Goal: Information Seeking & Learning: Learn about a topic

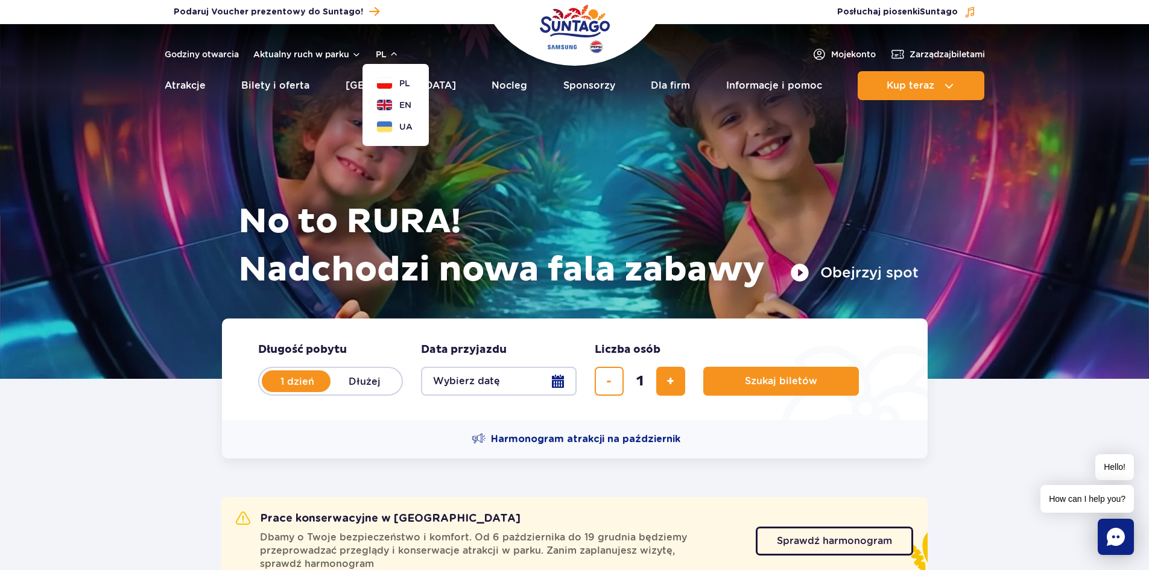
click at [396, 123] on button "UA" at bounding box center [395, 127] width 36 height 12
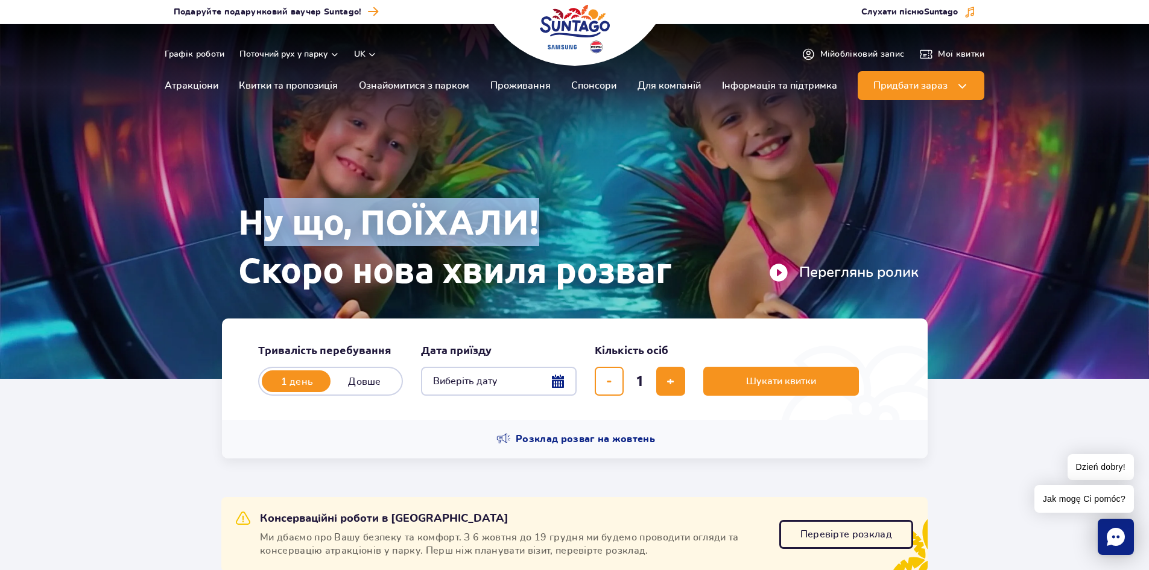
drag, startPoint x: 252, startPoint y: 220, endPoint x: 416, endPoint y: 249, distance: 167.2
click at [554, 221] on h1 "Ну що, ПОЇХАЛИ! Скоро нова хвиля розваг" at bounding box center [578, 246] width 681 height 97
click at [373, 59] on button "uk" at bounding box center [365, 54] width 23 height 12
click at [379, 81] on span "PL" at bounding box center [383, 83] width 10 height 12
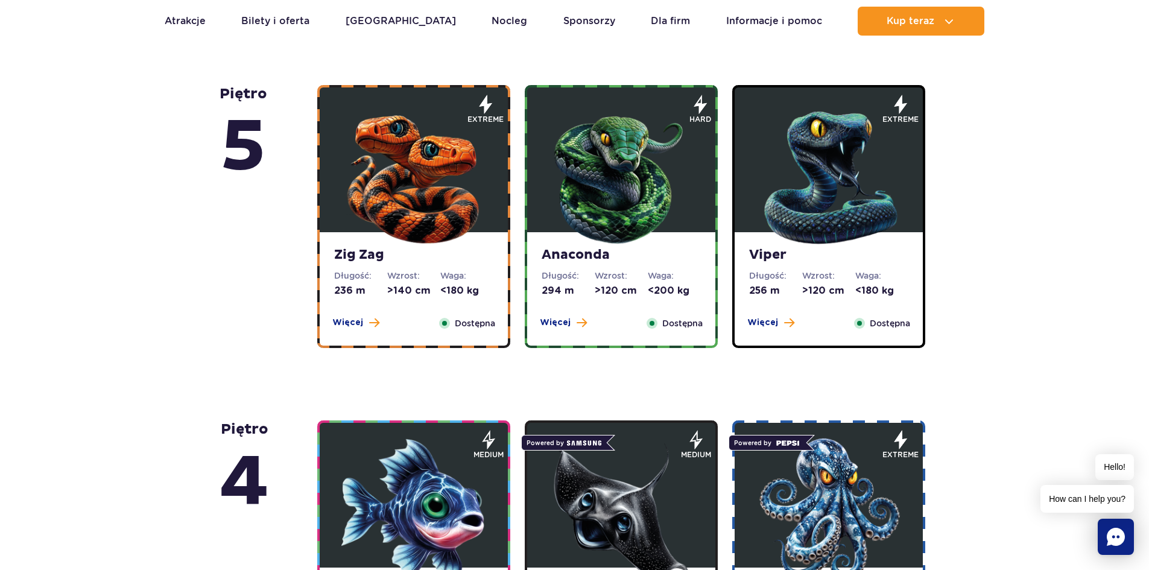
scroll to position [784, 0]
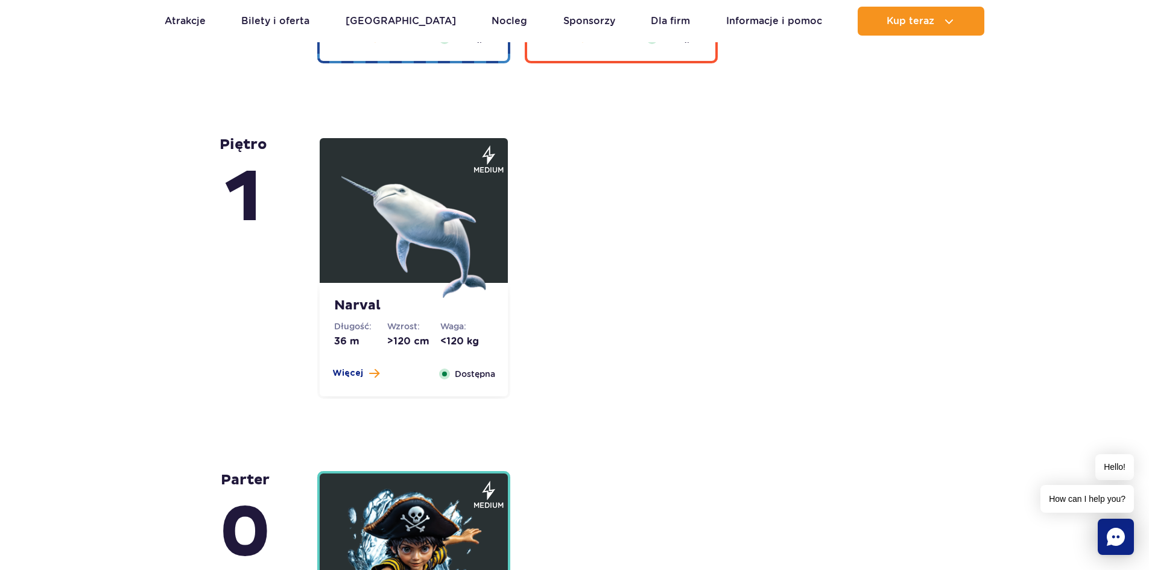
drag, startPoint x: 170, startPoint y: 322, endPoint x: 135, endPoint y: 136, distance: 188.5
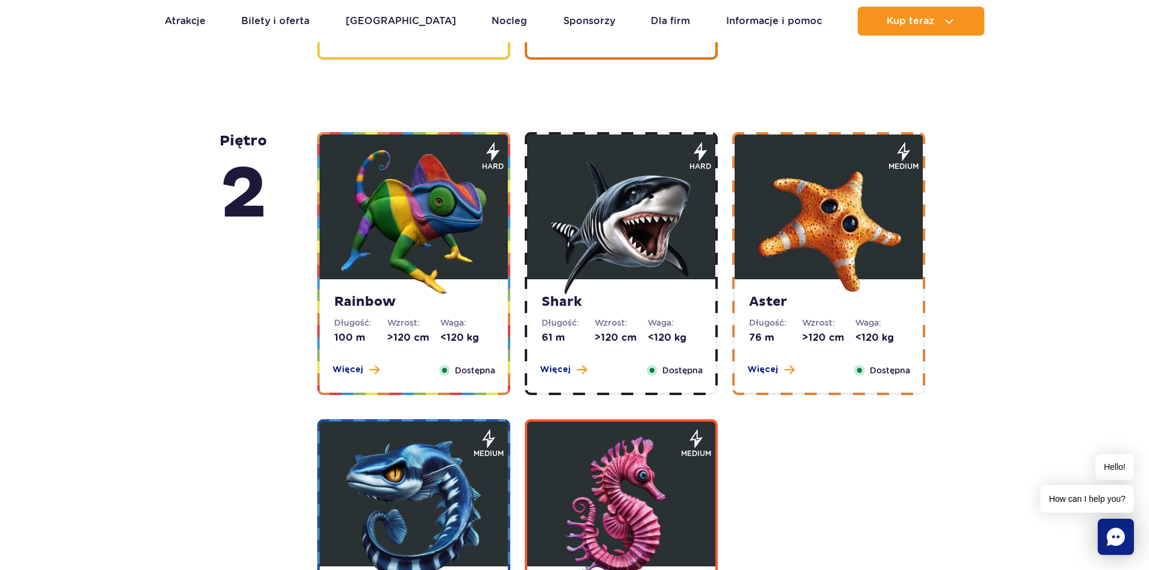
drag, startPoint x: 189, startPoint y: 267, endPoint x: 161, endPoint y: 142, distance: 127.9
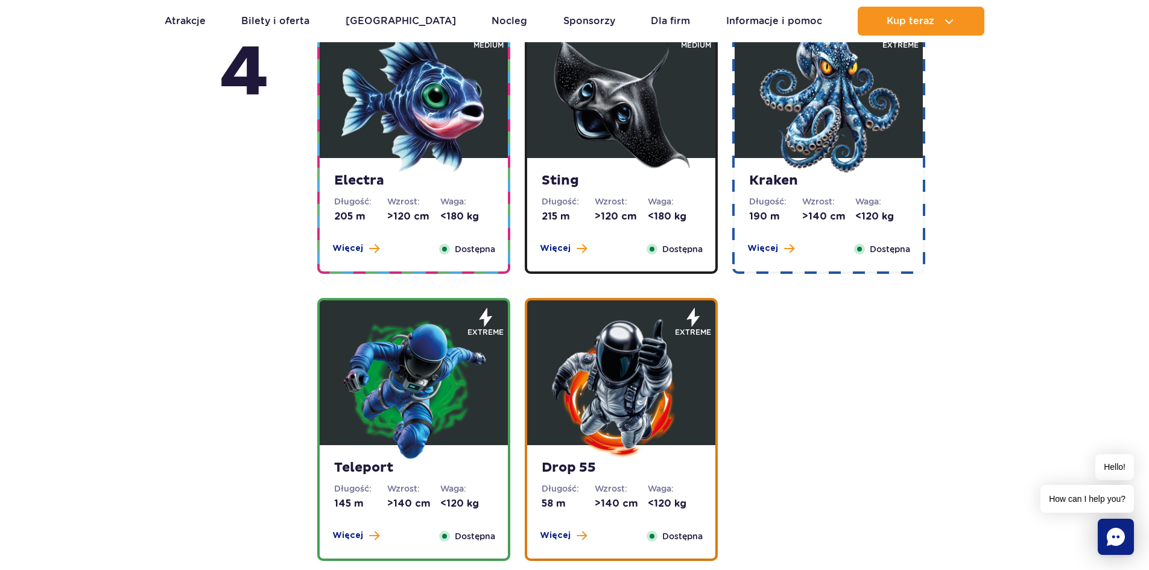
drag, startPoint x: 224, startPoint y: 376, endPoint x: 180, endPoint y: 171, distance: 209.1
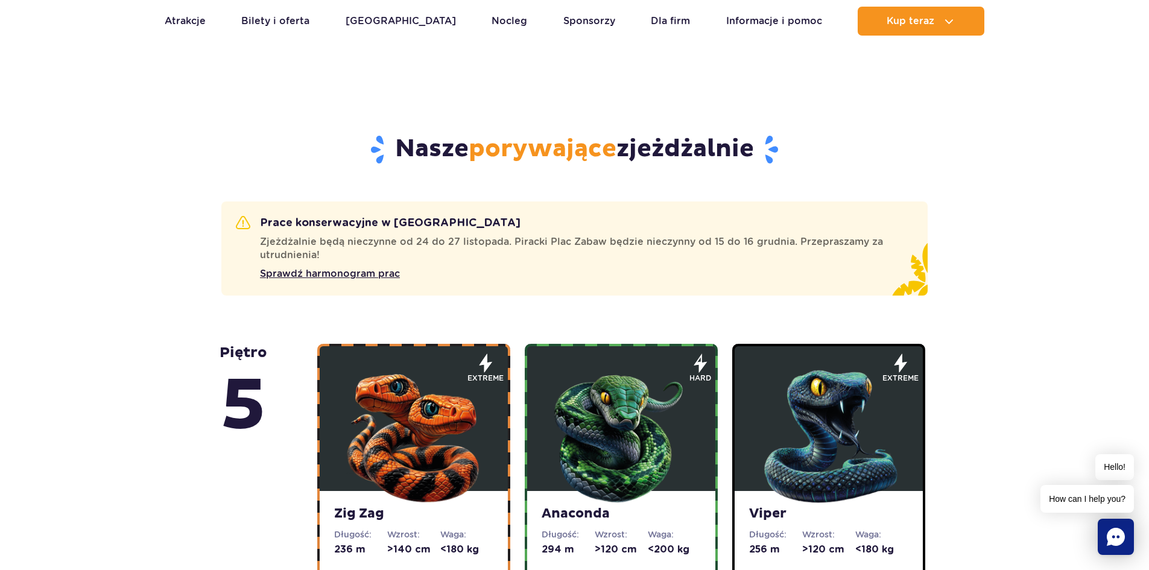
drag, startPoint x: 139, startPoint y: 198, endPoint x: 141, endPoint y: 171, distance: 27.2
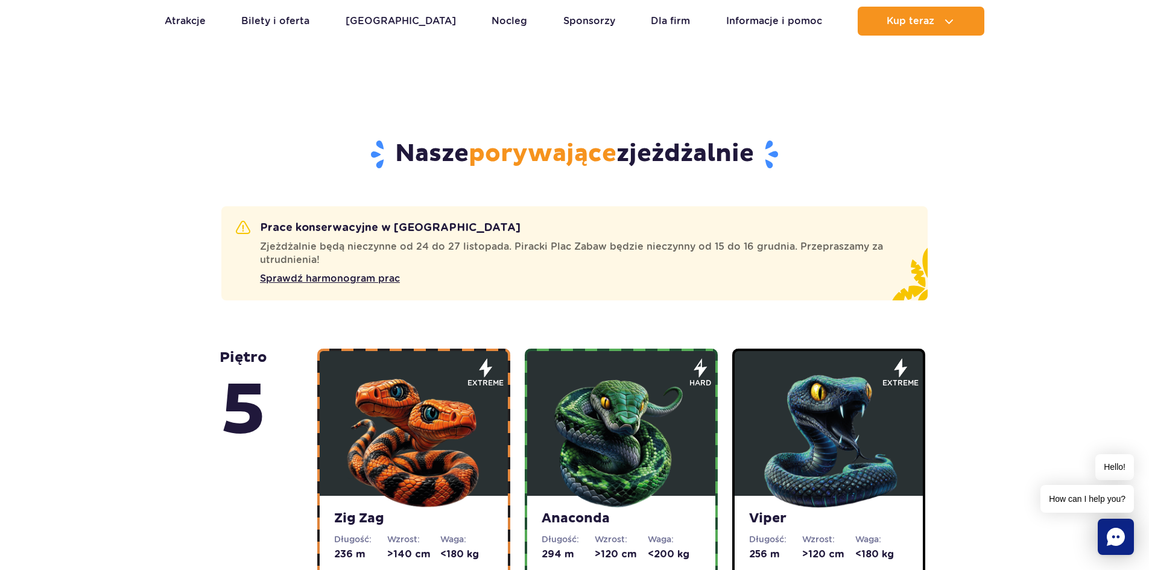
scroll to position [602, 0]
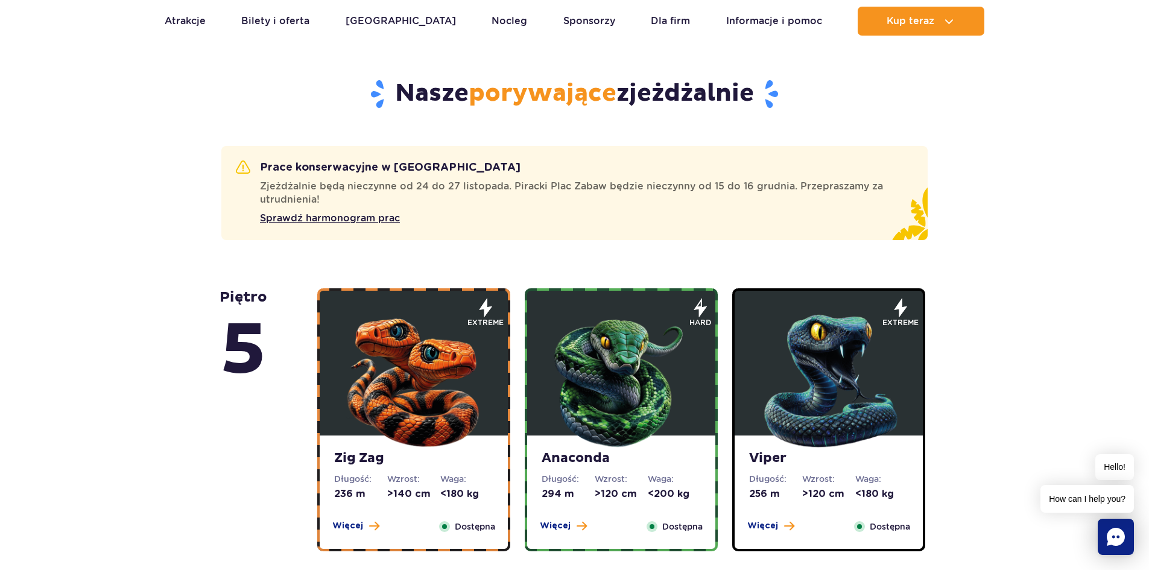
click at [674, 358] on img at bounding box center [621, 378] width 145 height 145
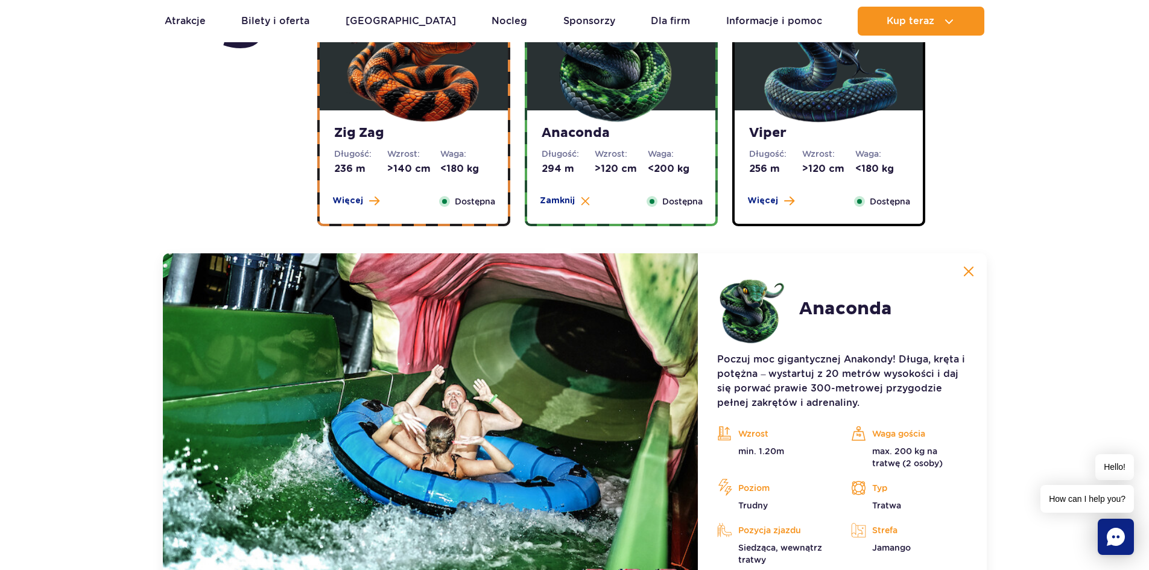
click at [810, 130] on strong "Viper" at bounding box center [828, 133] width 159 height 17
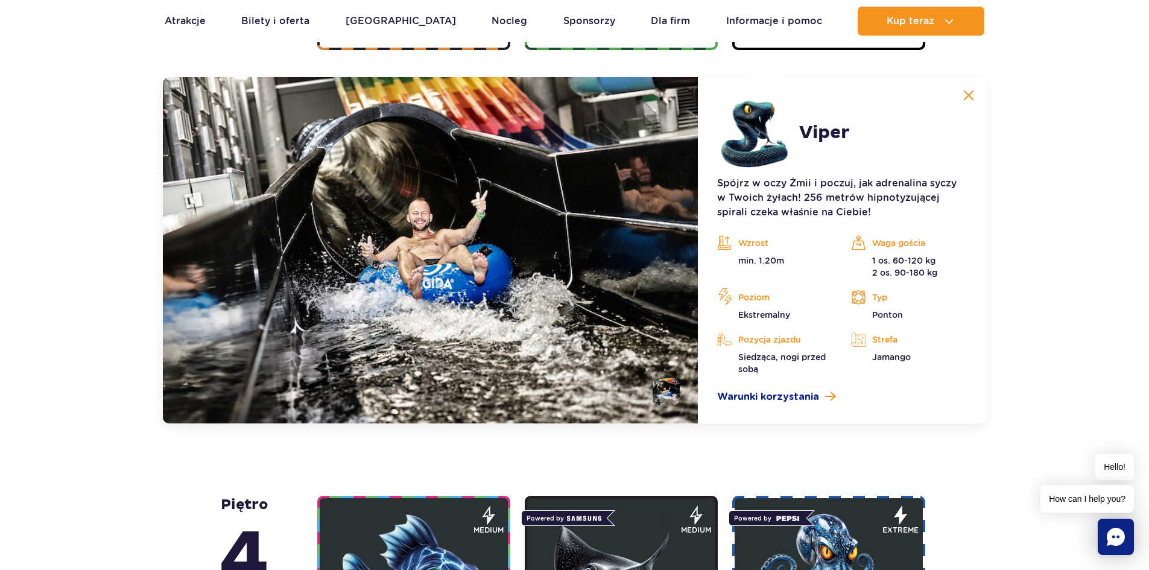
scroll to position [1108, 0]
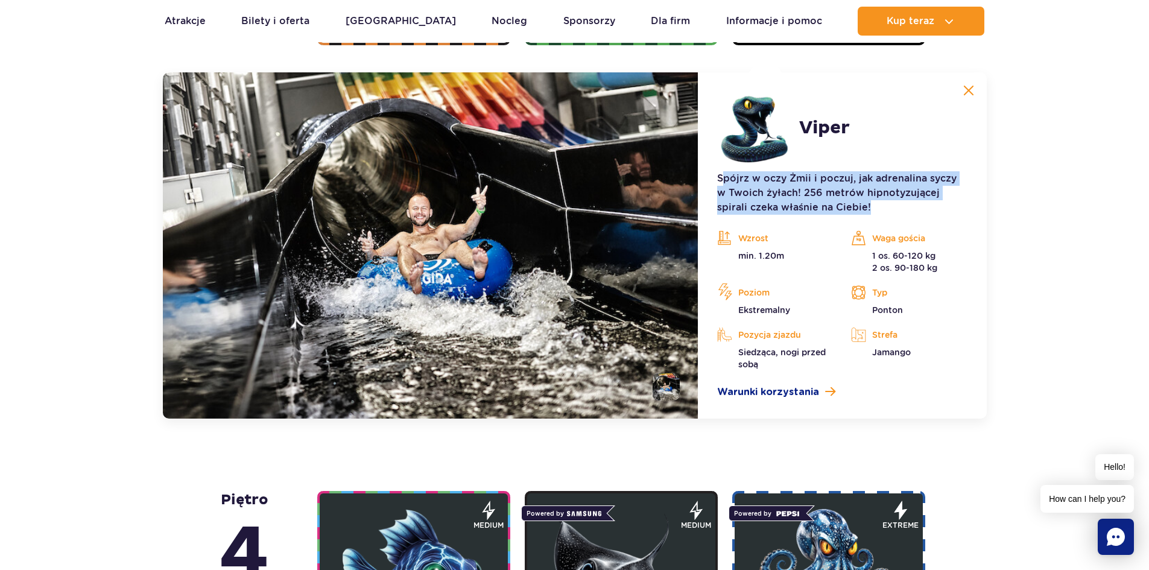
drag, startPoint x: 723, startPoint y: 177, endPoint x: 862, endPoint y: 211, distance: 142.8
click at [861, 209] on p "Spójrz w oczy Żmii i poczuj, jak adrenalina syczy w Twoich żyłach! 256 metrów h…" at bounding box center [842, 192] width 250 height 43
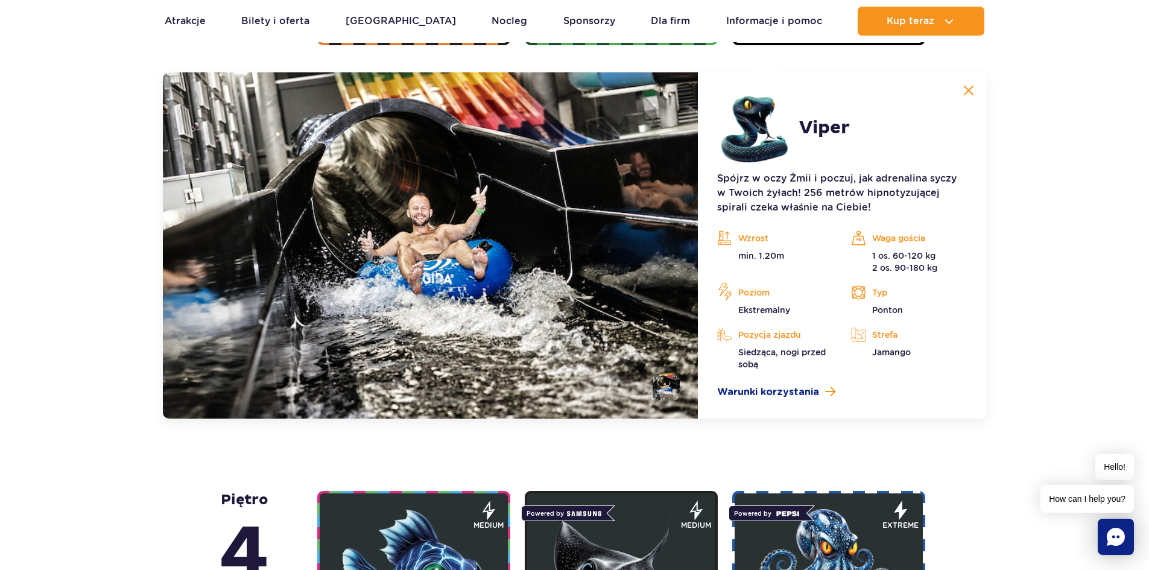
drag, startPoint x: 1015, startPoint y: 236, endPoint x: 1010, endPoint y: 245, distance: 10.6
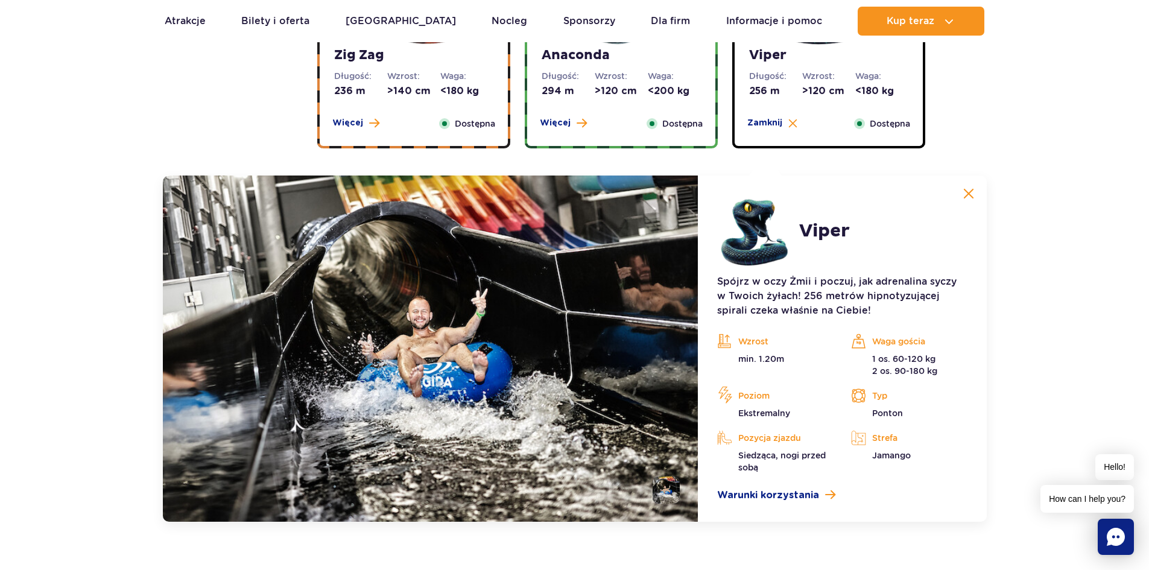
scroll to position [988, 0]
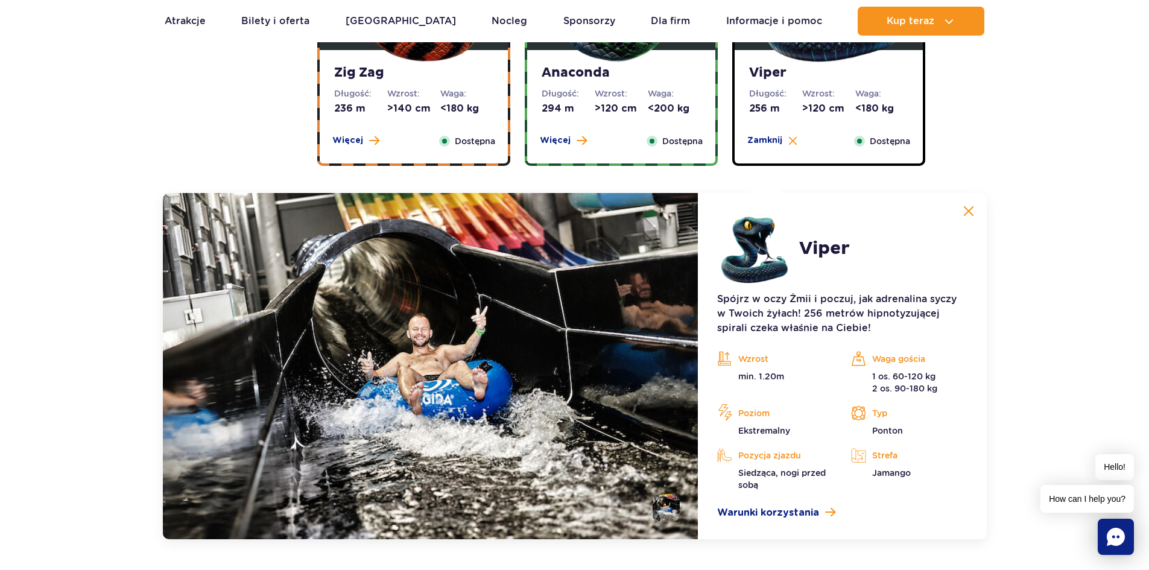
click at [618, 84] on div "Anaconda Długość: 294 m Wzrost: >120 cm Waga: <200 kg Więcej Zamknij Dostępna" at bounding box center [621, 106] width 188 height 113
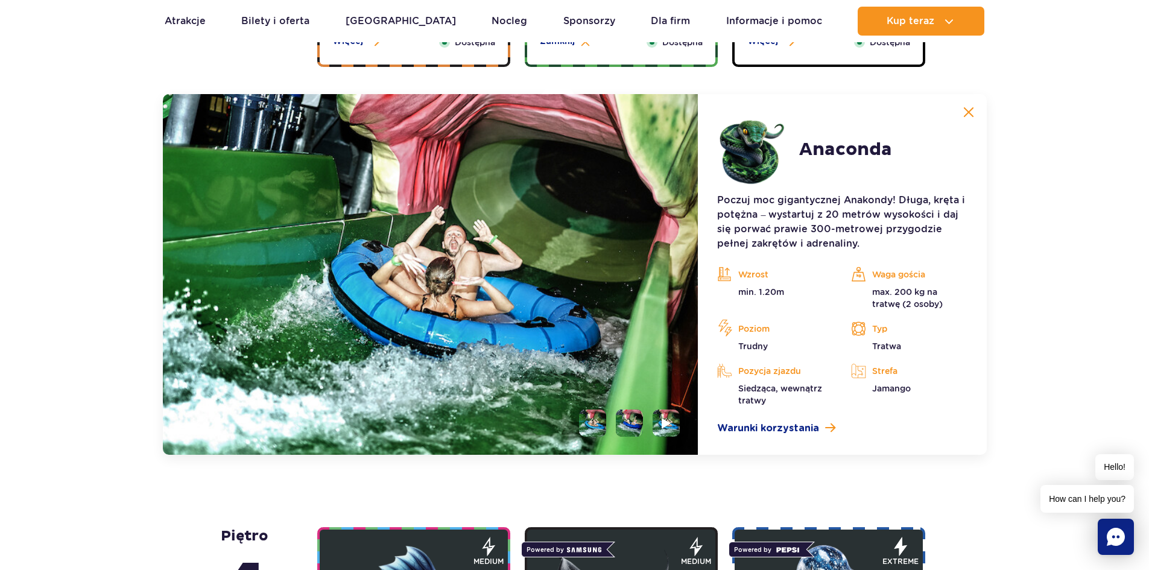
scroll to position [1108, 0]
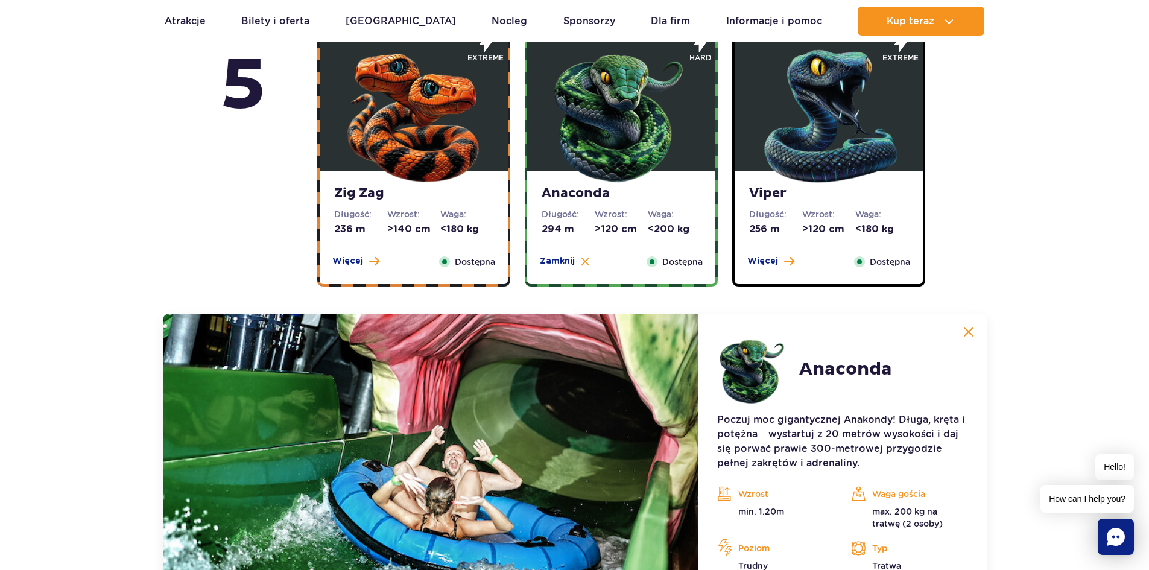
click at [454, 168] on img at bounding box center [413, 113] width 145 height 145
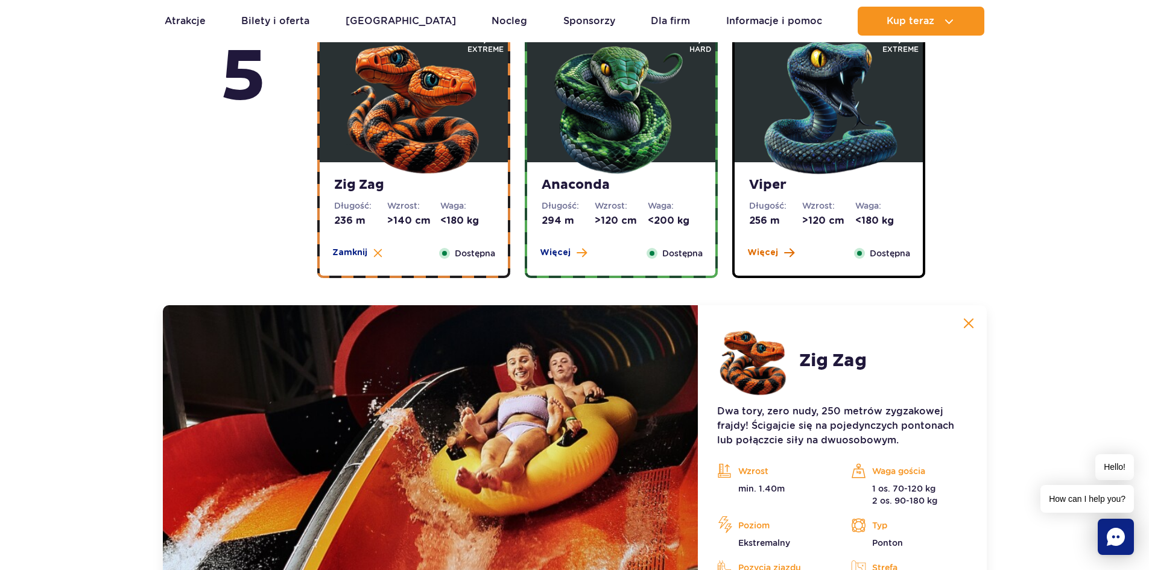
scroll to position [867, 0]
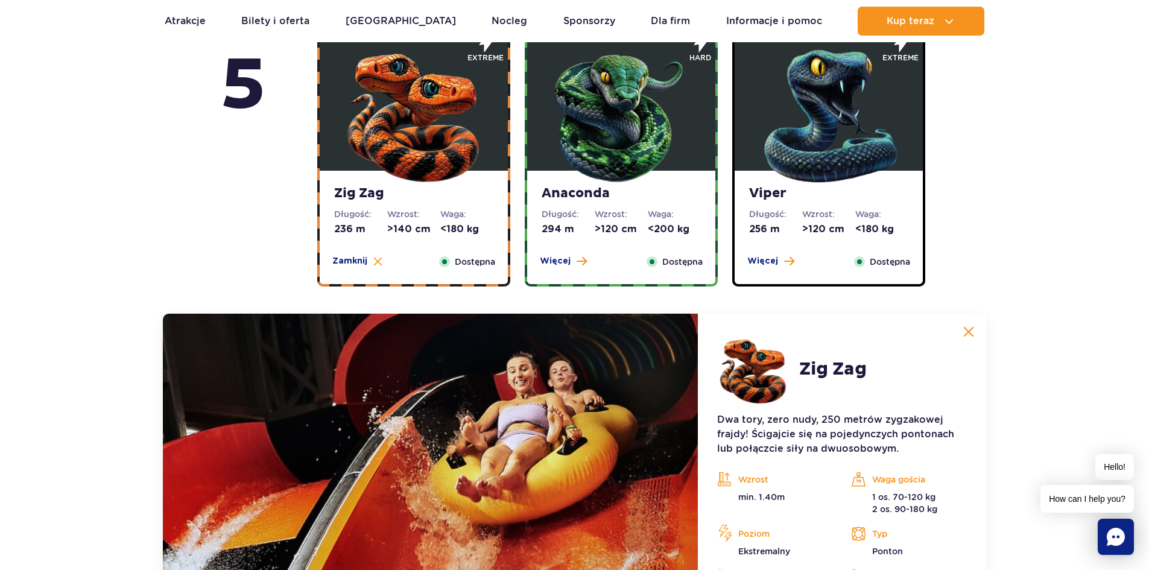
click at [845, 157] on img at bounding box center [829, 113] width 145 height 145
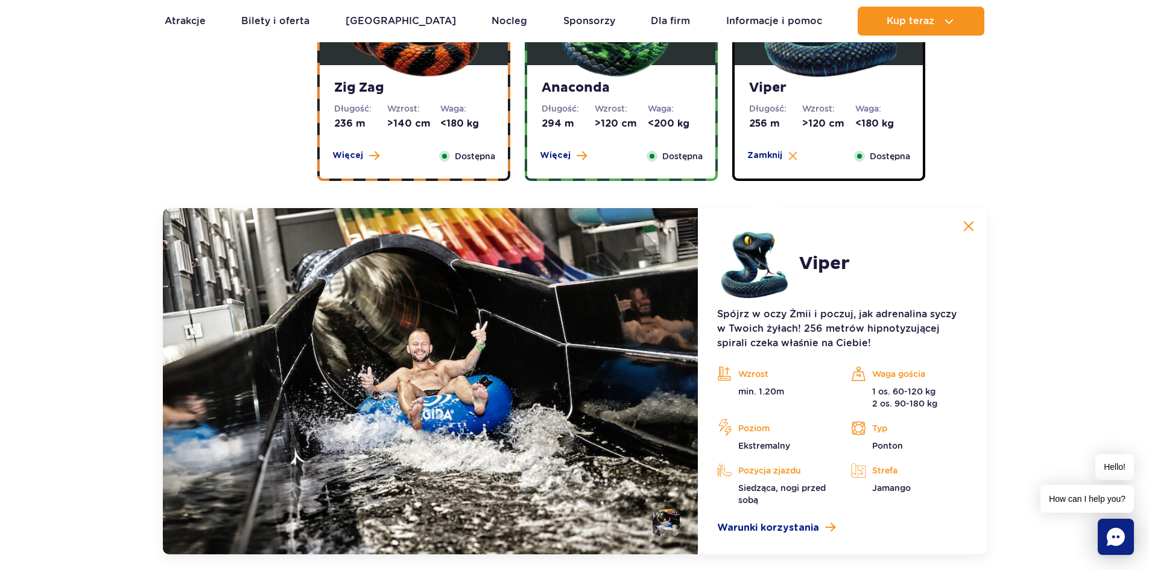
scroll to position [988, 0]
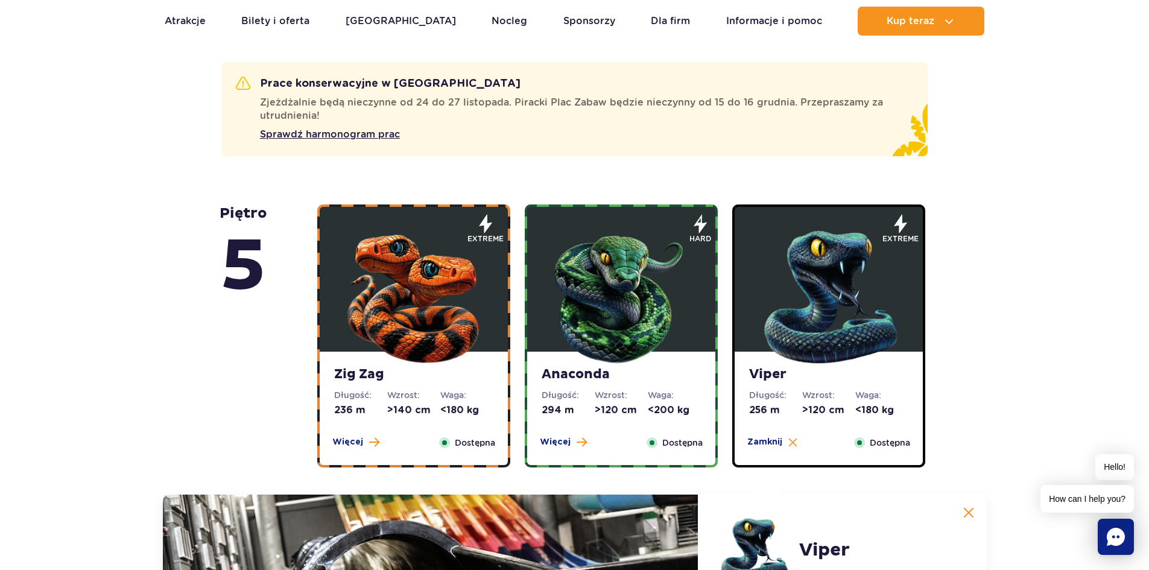
click at [627, 247] on img at bounding box center [621, 294] width 145 height 145
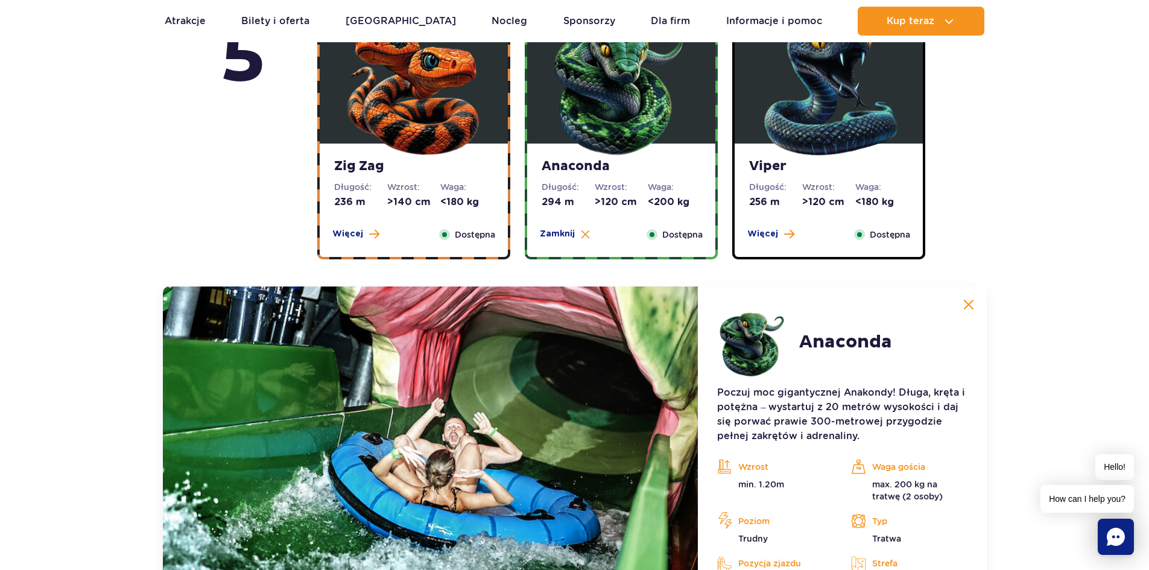
scroll to position [927, 0]
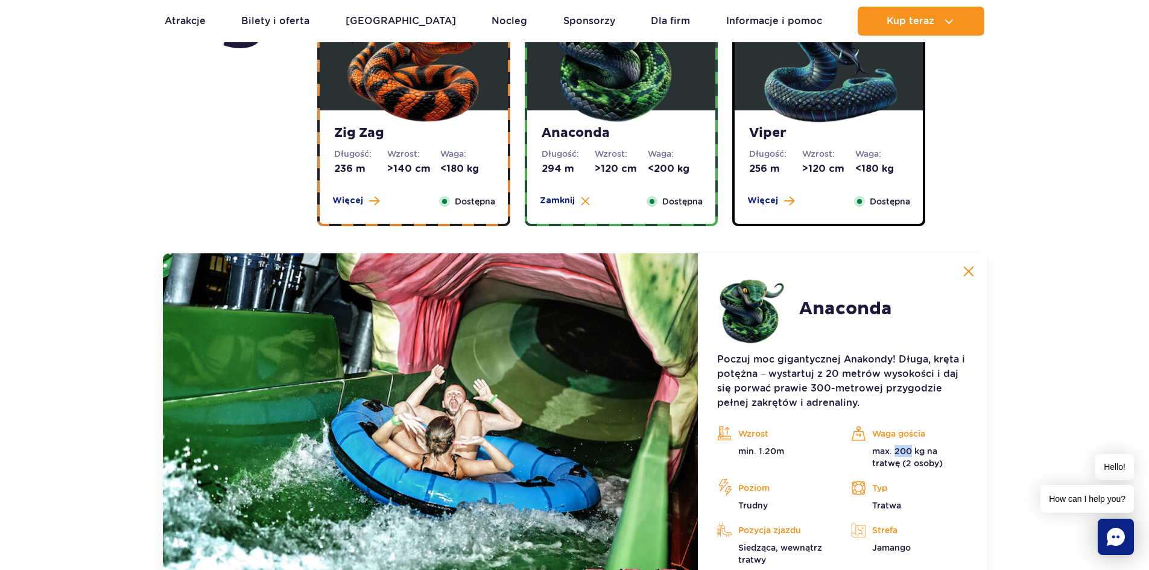
drag, startPoint x: 896, startPoint y: 451, endPoint x: 910, endPoint y: 451, distance: 13.3
click at [910, 451] on p "max. 200 kg na tratwę (2 osoby)" at bounding box center [909, 457] width 116 height 24
click at [893, 466] on p "max. 200 kg na tratwę (2 osoby)" at bounding box center [909, 457] width 116 height 24
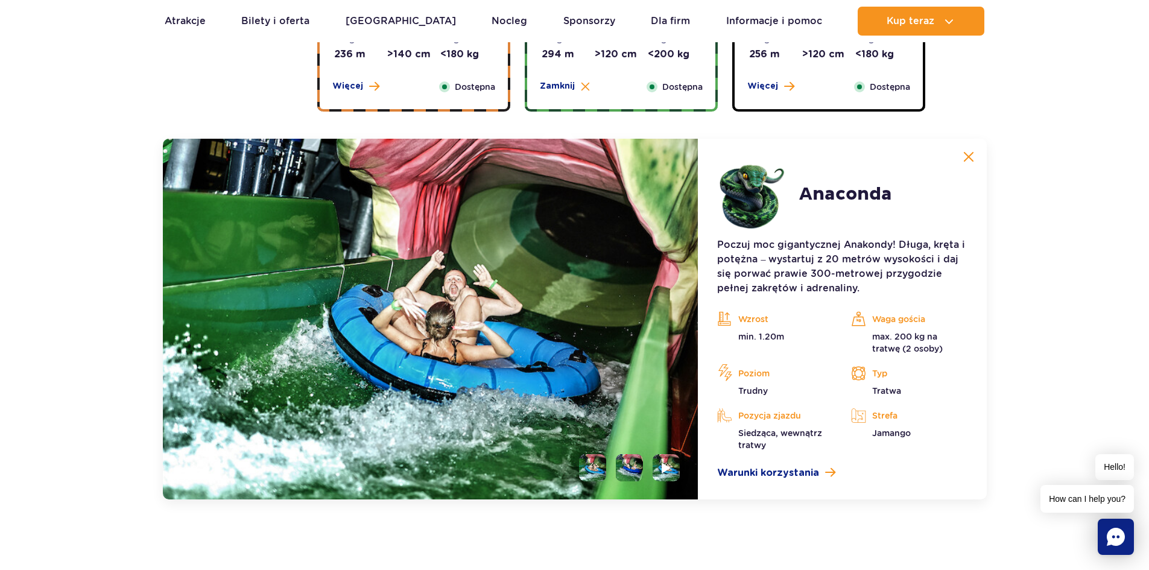
scroll to position [1048, 0]
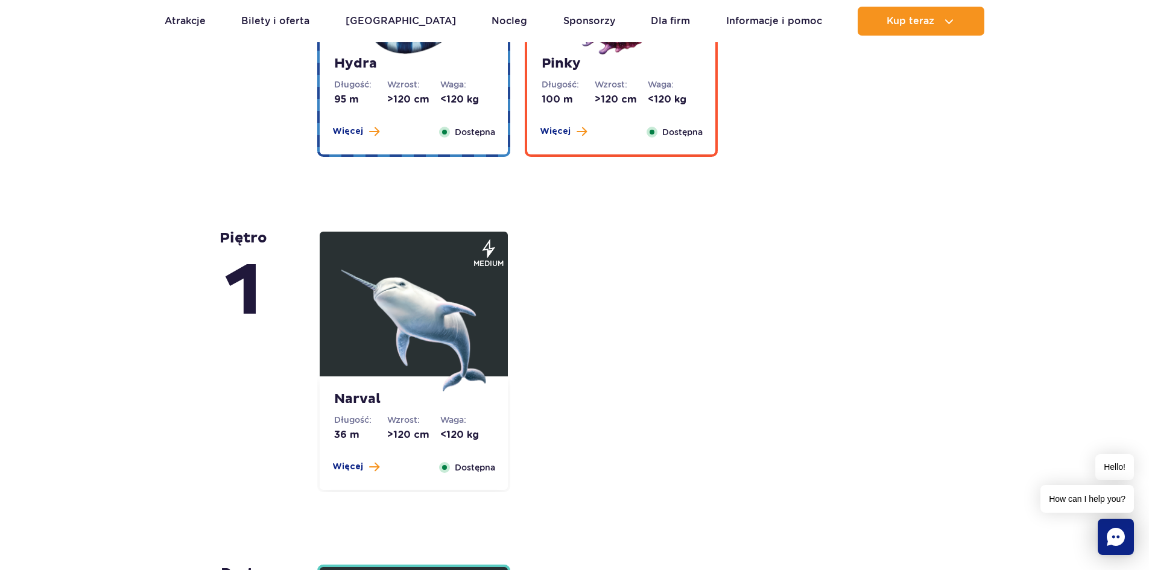
drag, startPoint x: 206, startPoint y: 241, endPoint x: 213, endPoint y: 343, distance: 102.2
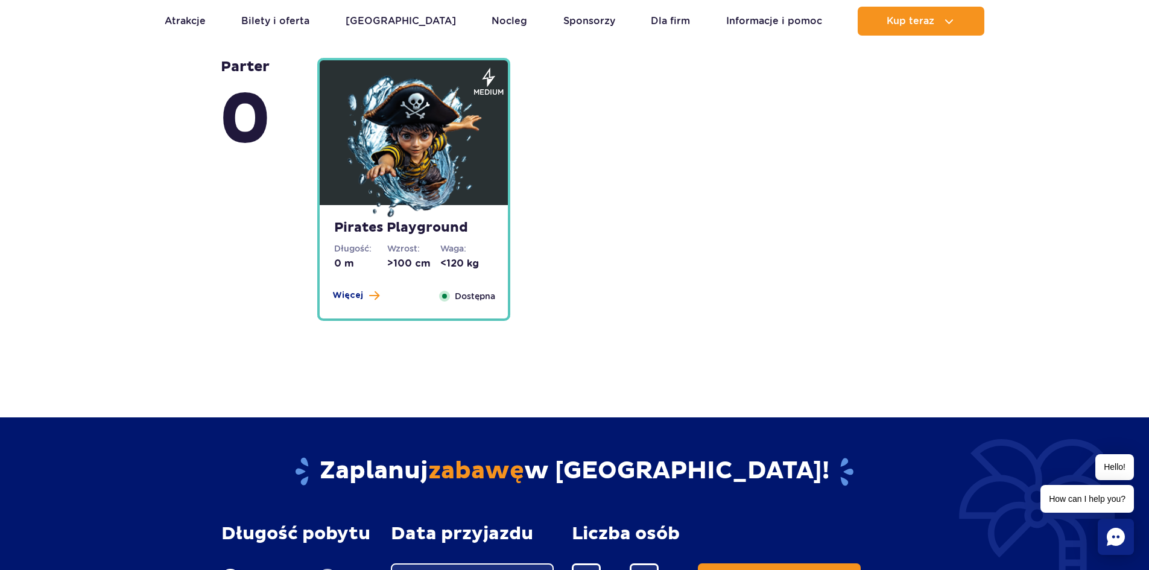
click at [417, 152] on img at bounding box center [413, 147] width 145 height 145
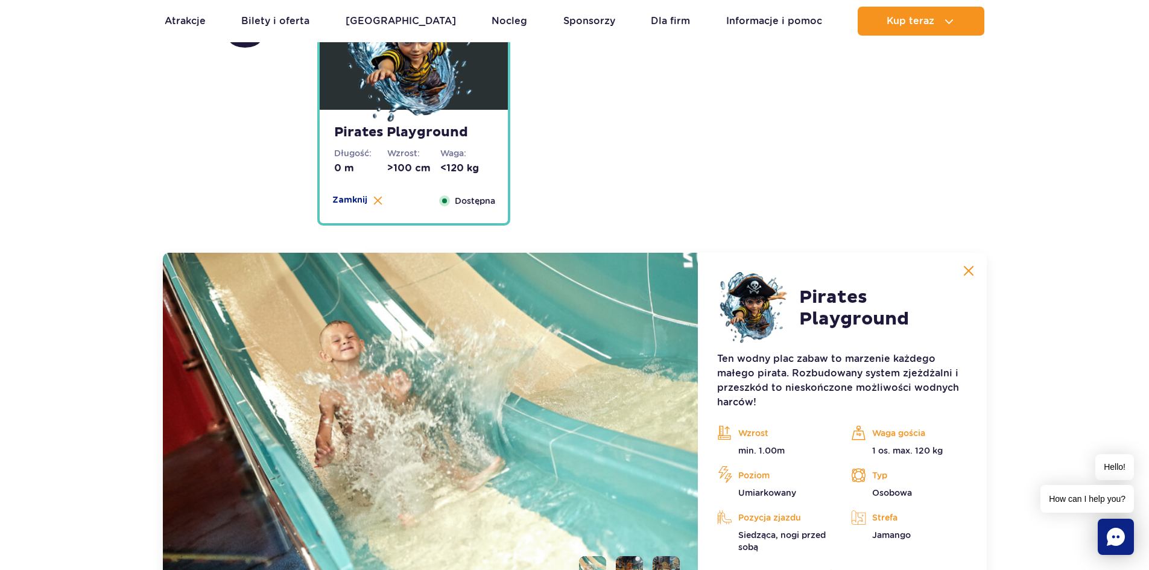
scroll to position [3239, 0]
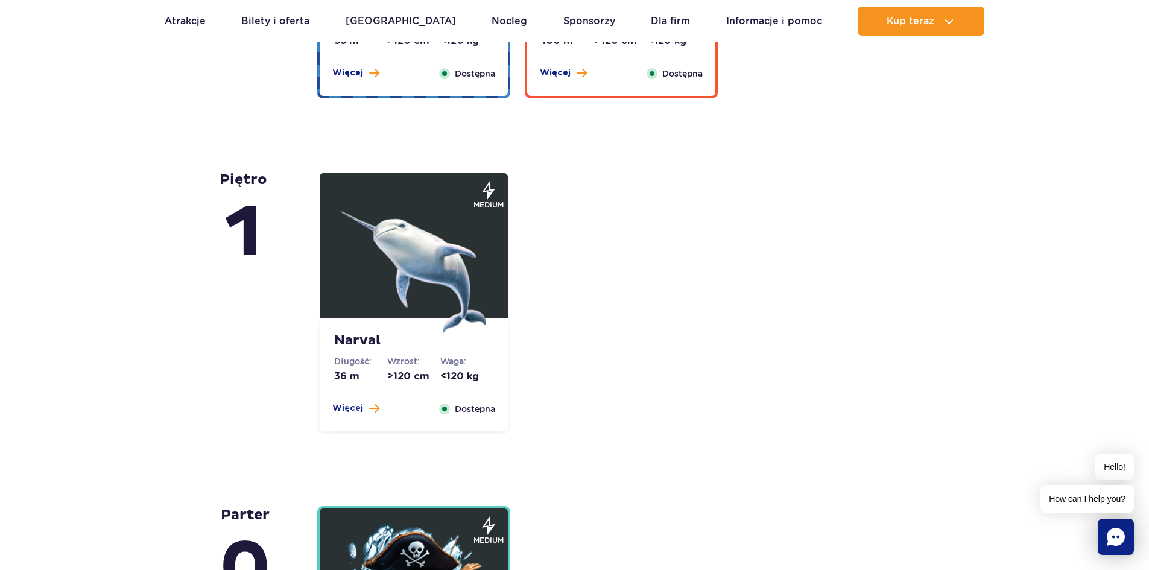
click at [386, 261] on img at bounding box center [413, 260] width 145 height 145
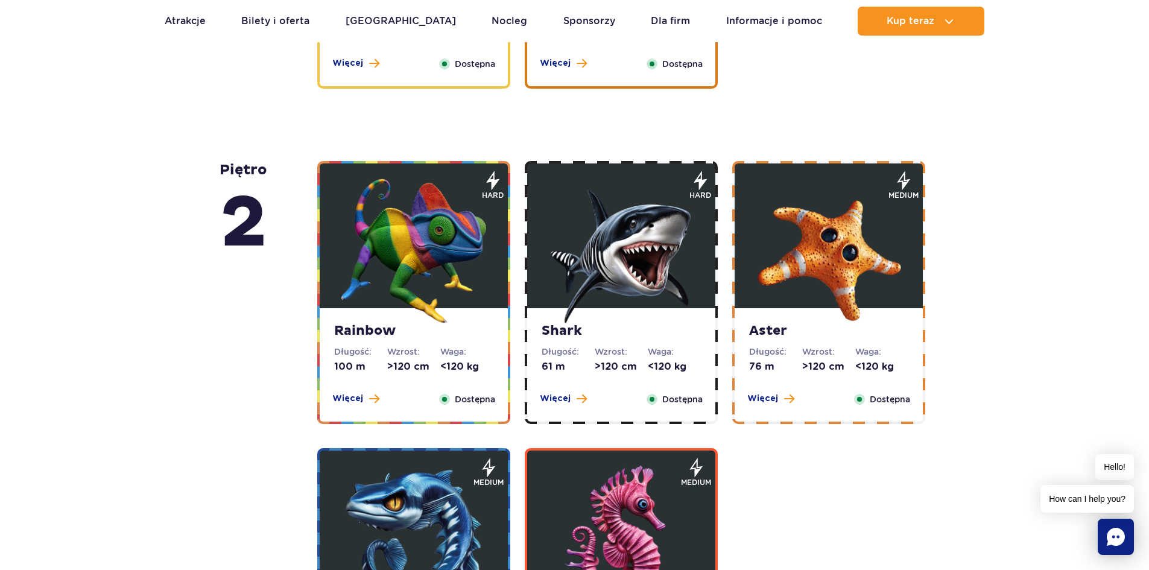
scroll to position [1999, 0]
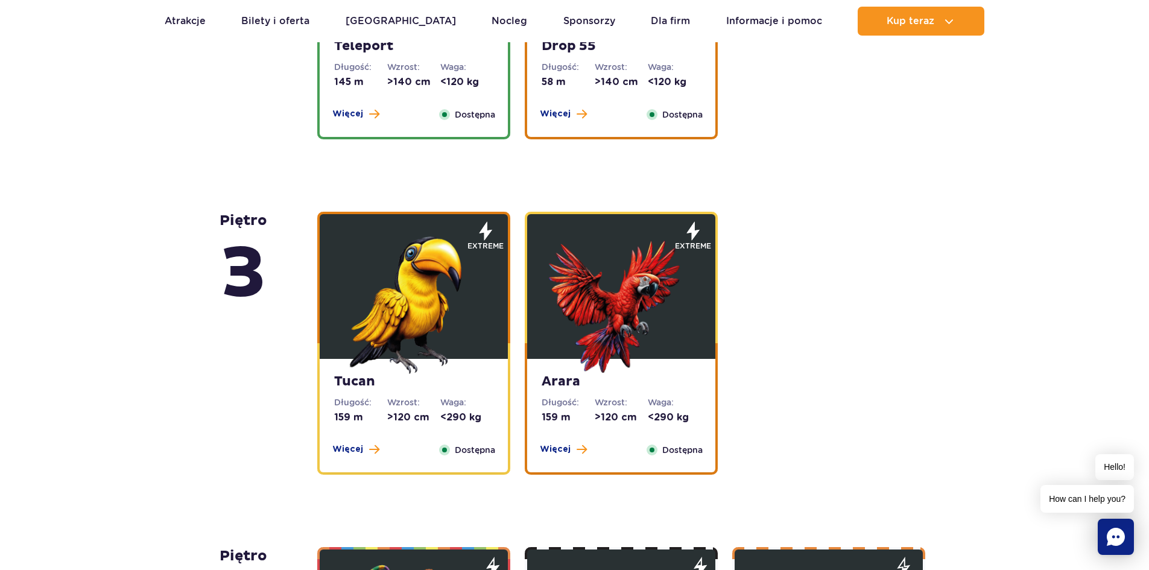
click at [384, 323] on img at bounding box center [413, 301] width 145 height 145
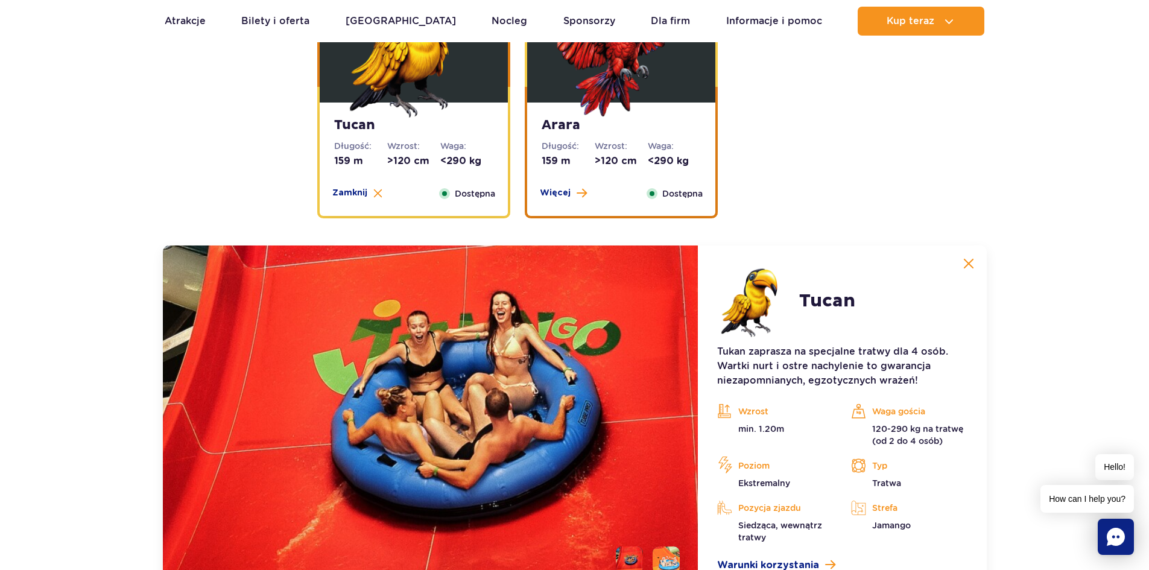
scroll to position [1825, 0]
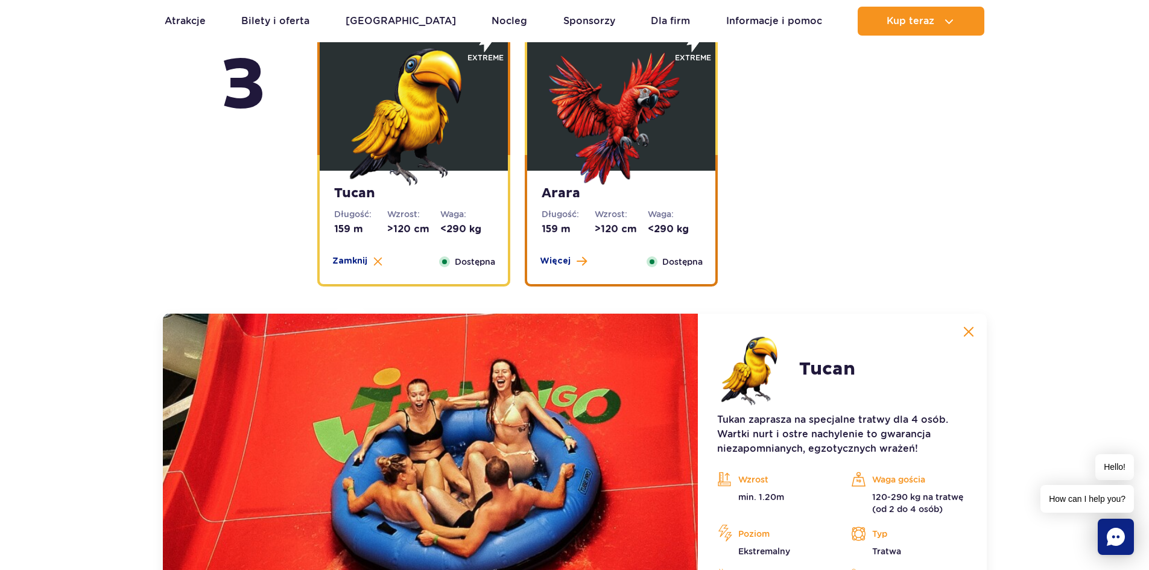
click at [603, 120] on img at bounding box center [621, 113] width 145 height 145
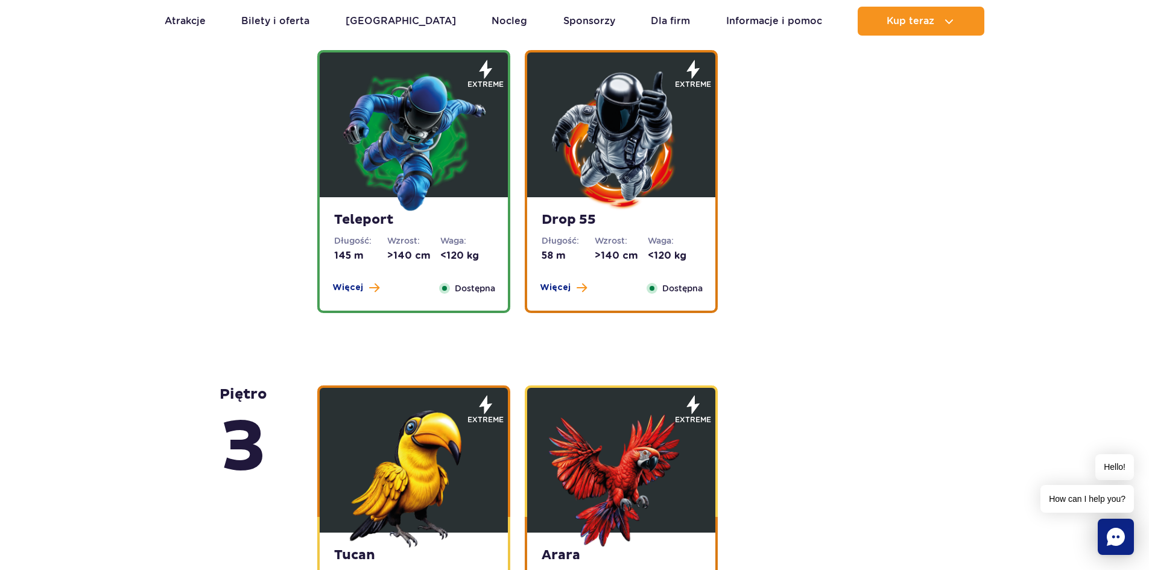
click at [613, 174] on img at bounding box center [621, 140] width 145 height 145
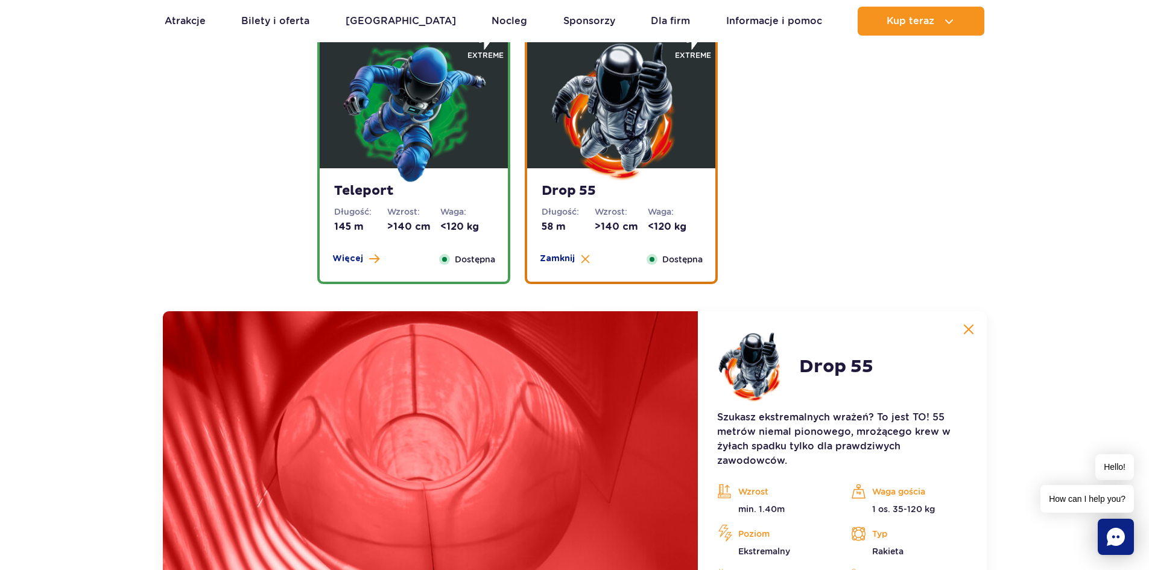
scroll to position [1490, 0]
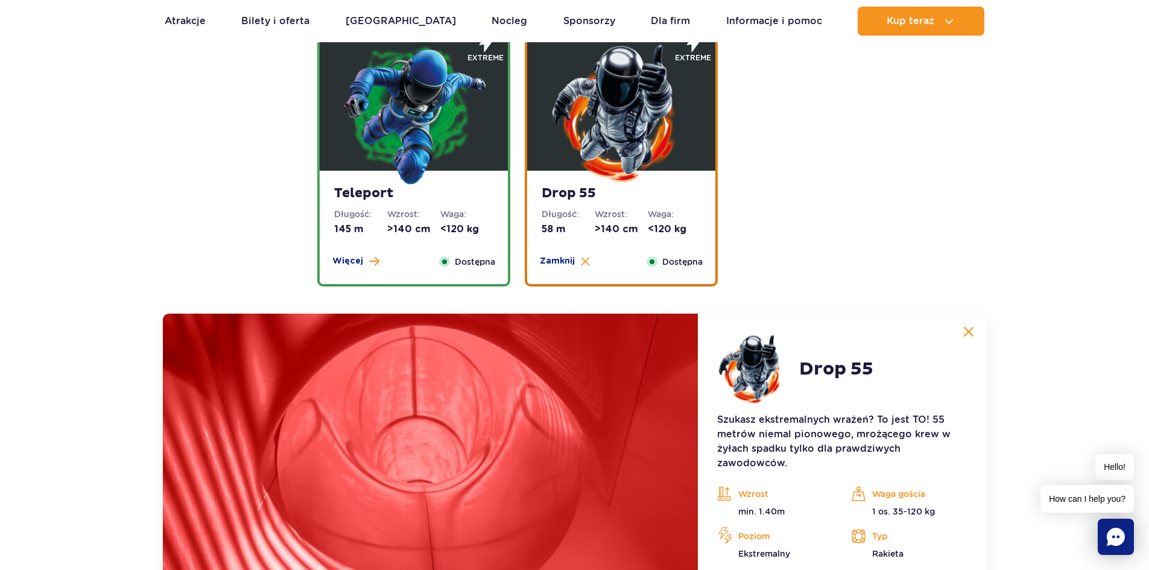
click at [398, 176] on img at bounding box center [413, 113] width 145 height 145
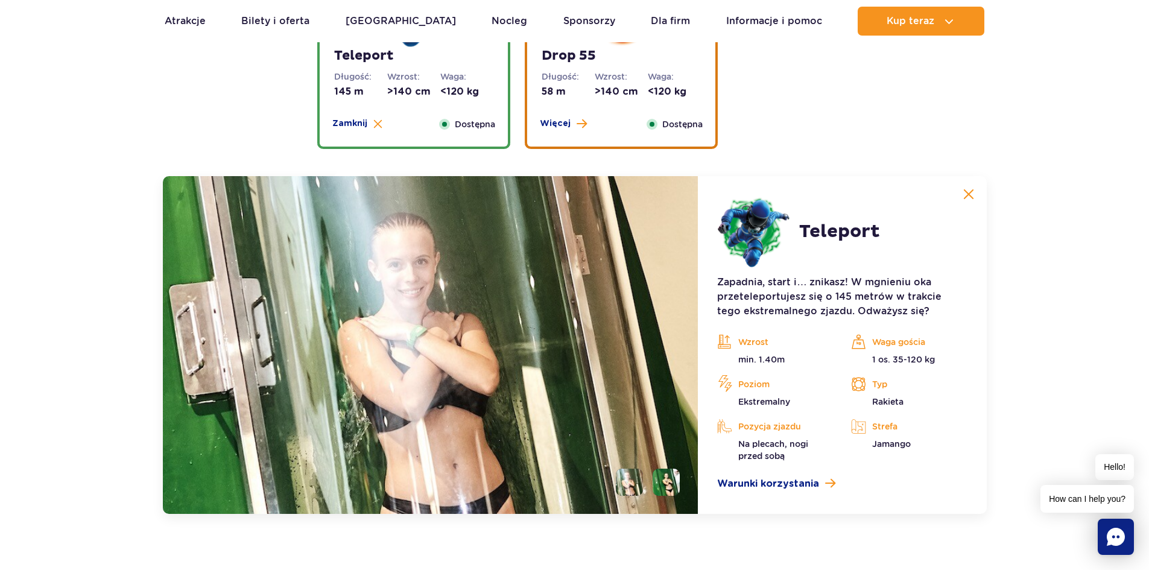
scroll to position [1610, 0]
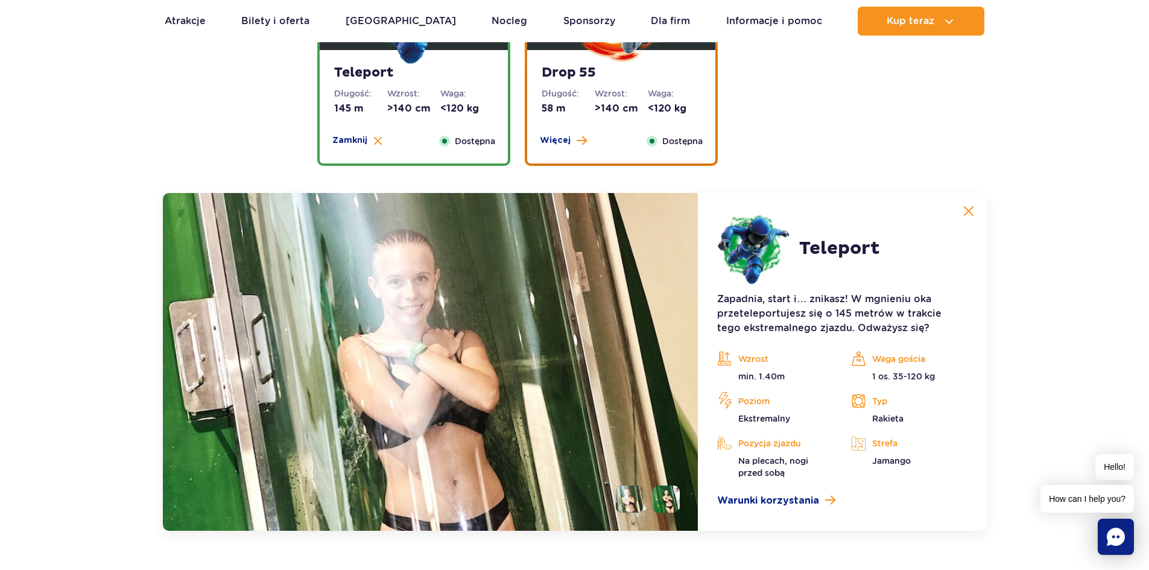
click at [664, 498] on li at bounding box center [666, 499] width 27 height 27
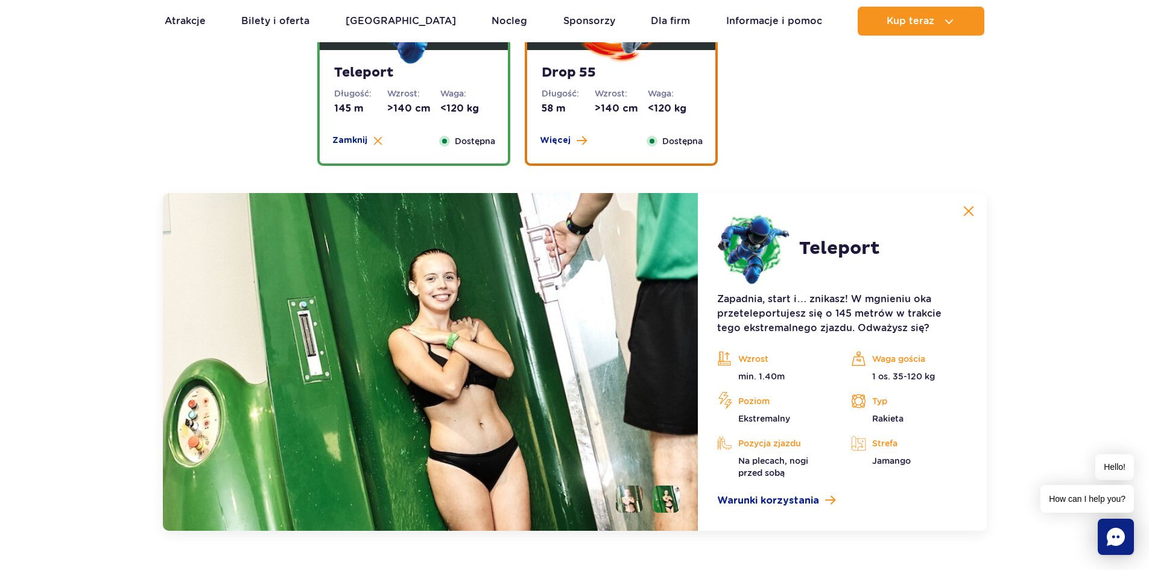
click at [497, 369] on img at bounding box center [431, 362] width 536 height 338
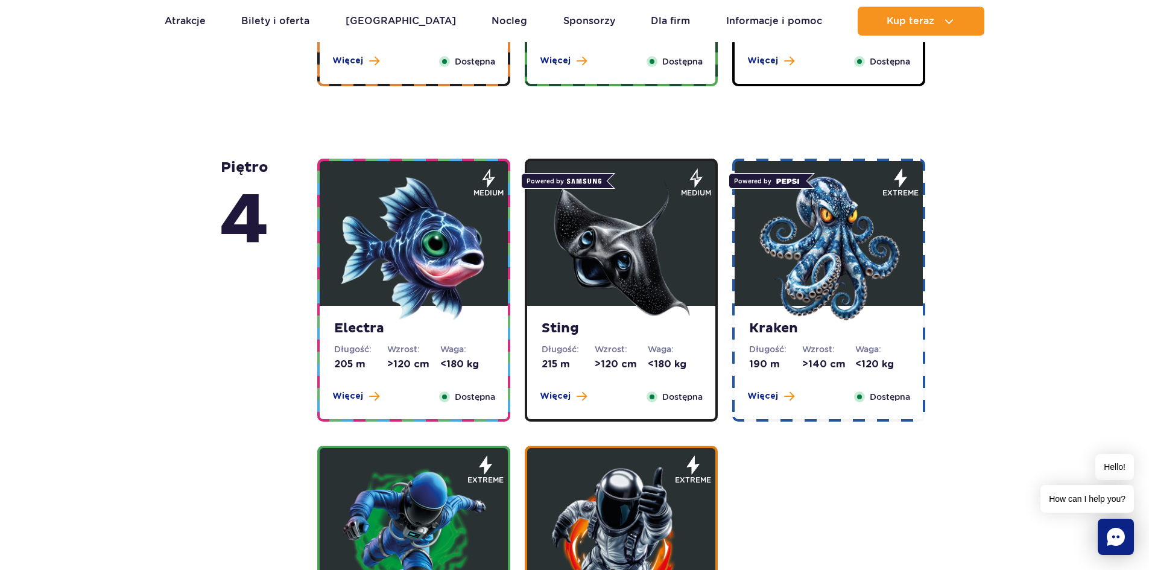
click at [836, 270] on img at bounding box center [829, 248] width 145 height 145
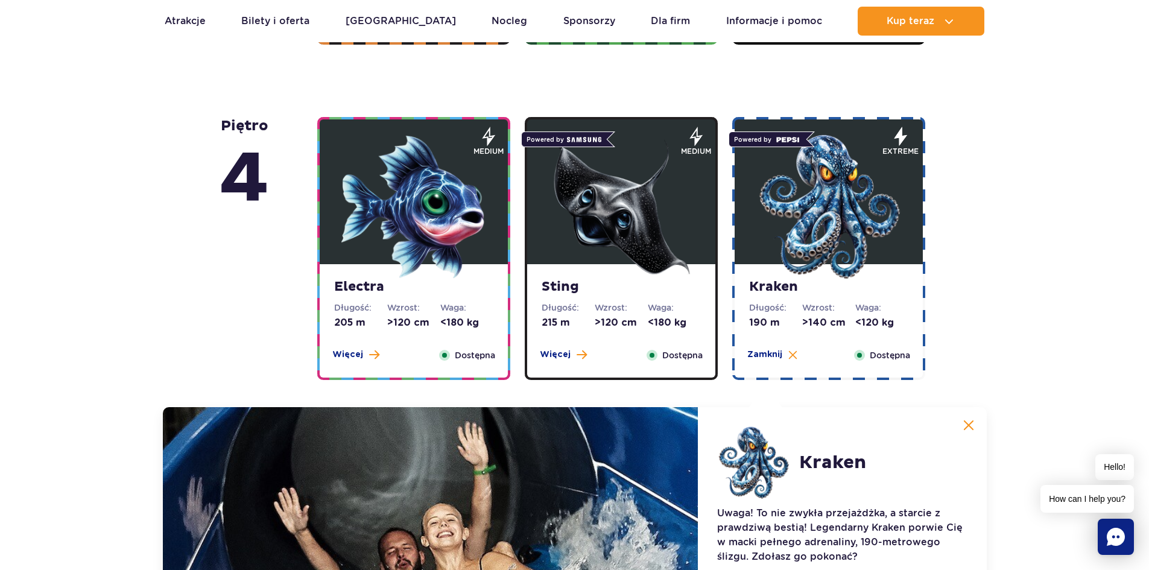
scroll to position [1021, 0]
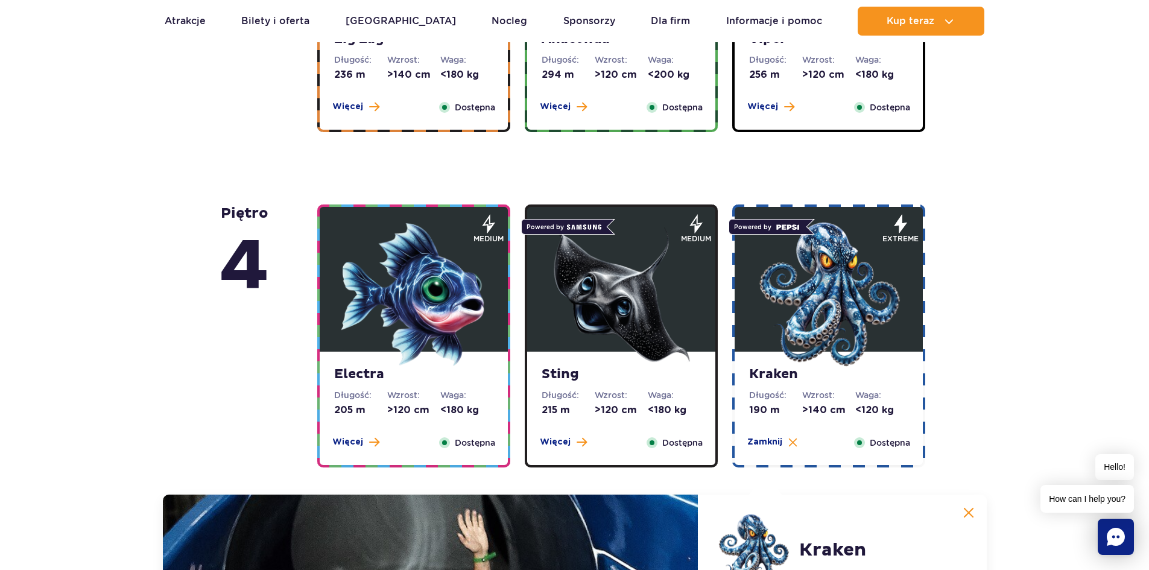
click at [814, 303] on img at bounding box center [829, 294] width 145 height 145
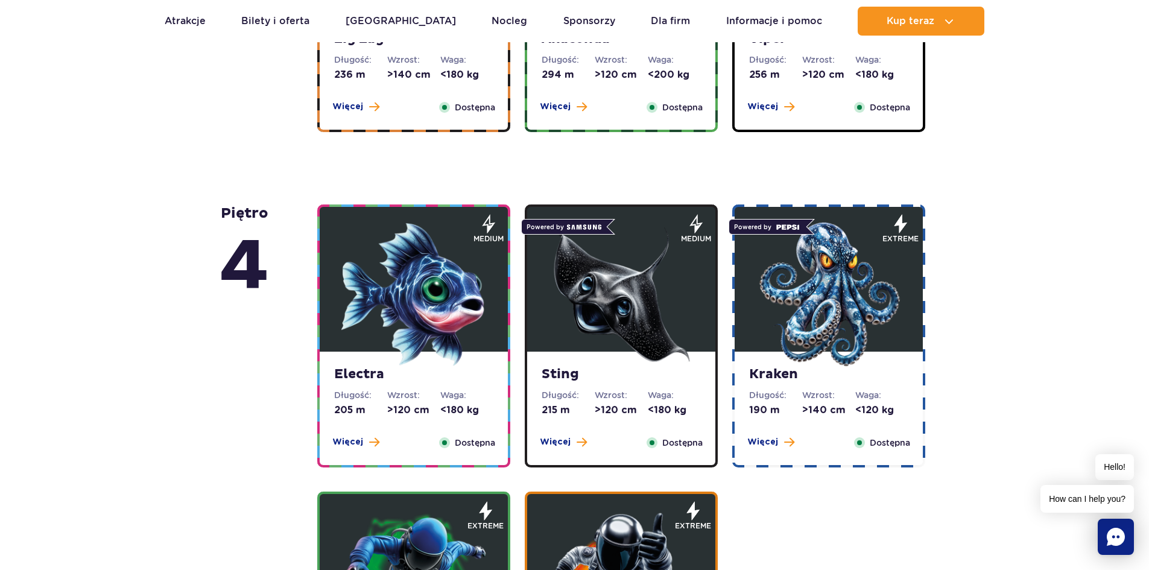
click at [816, 303] on img at bounding box center [829, 294] width 145 height 145
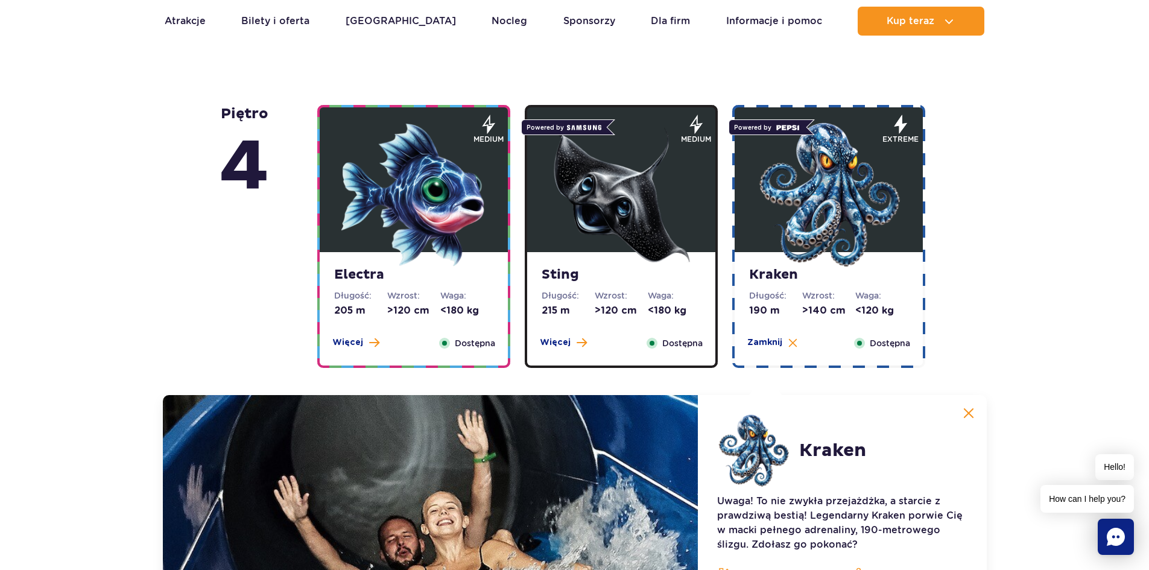
scroll to position [1082, 0]
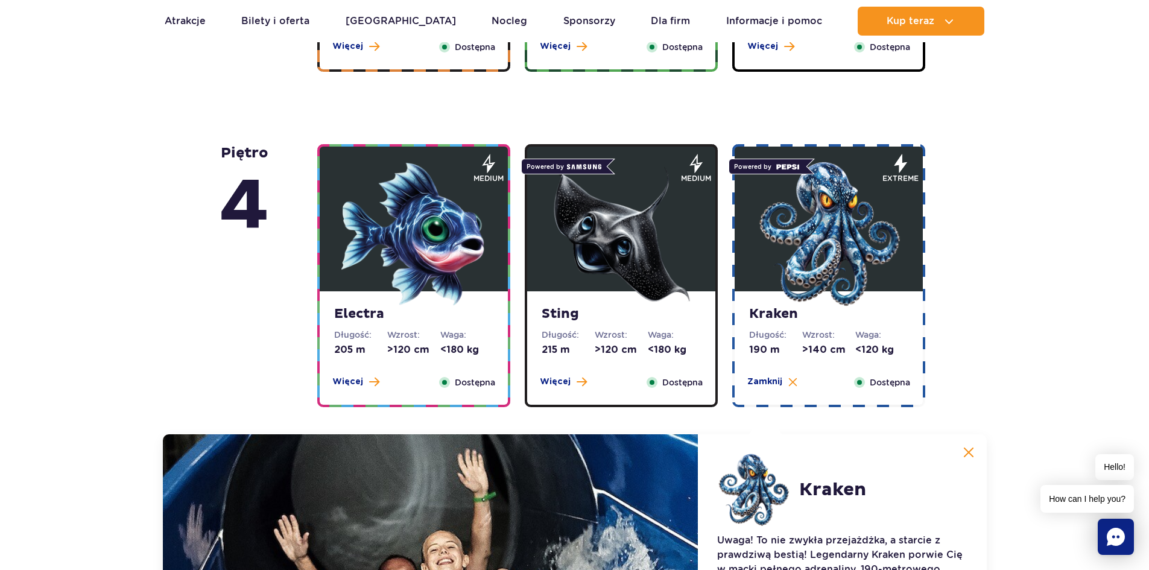
click at [609, 273] on img at bounding box center [621, 234] width 145 height 145
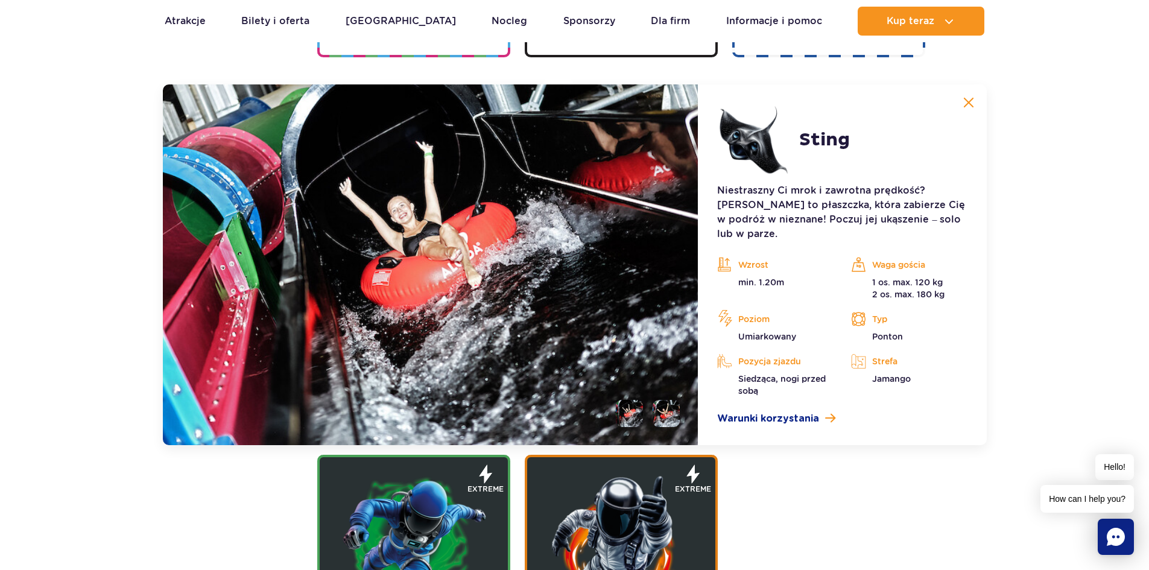
scroll to position [1444, 0]
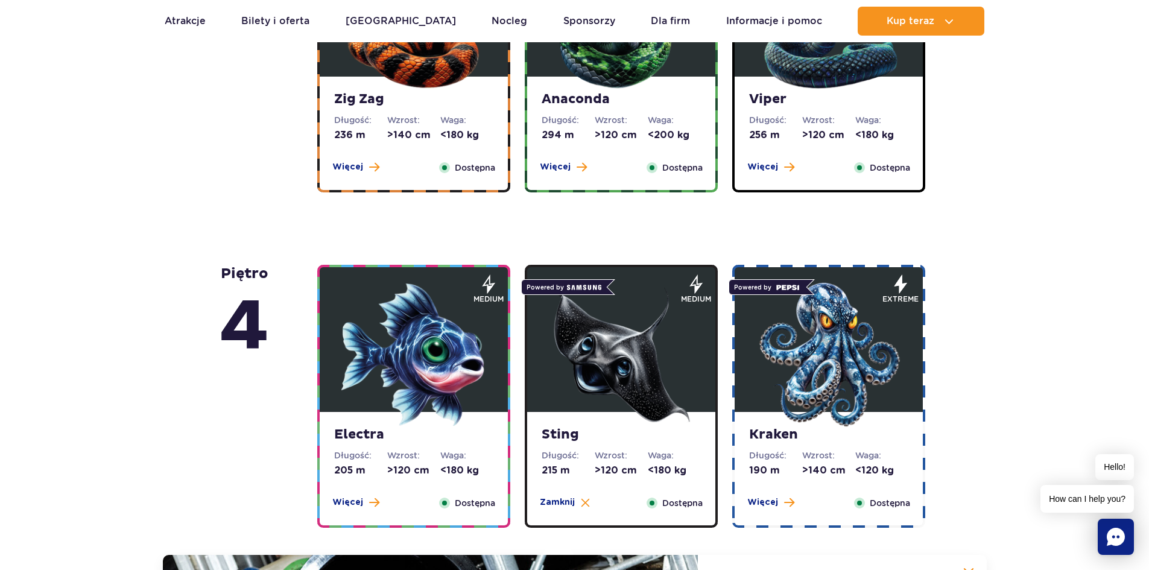
click at [402, 306] on img at bounding box center [413, 354] width 145 height 145
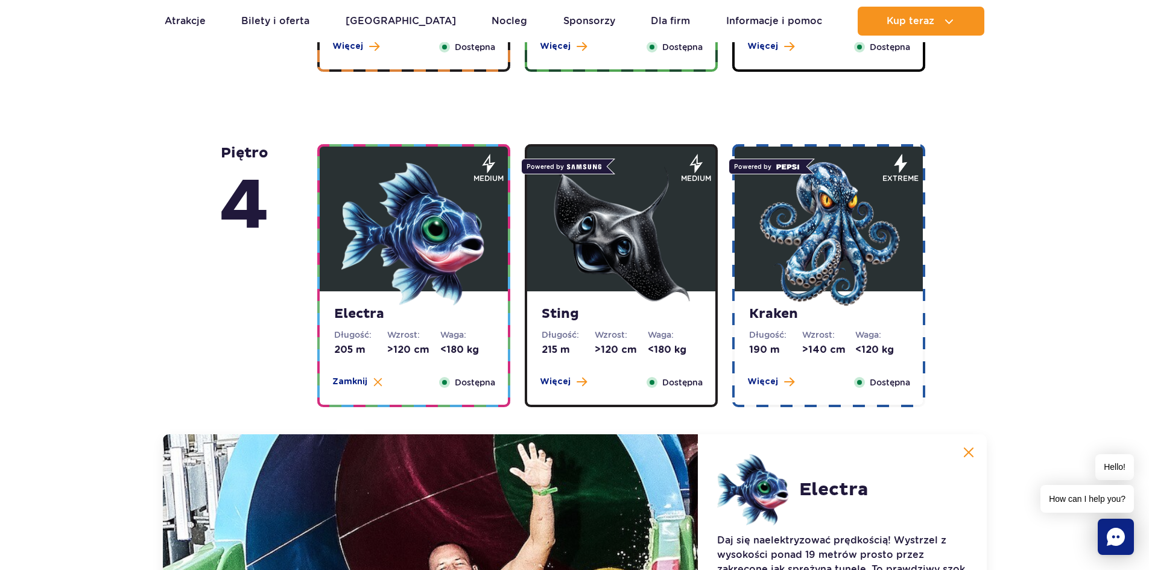
click at [582, 262] on img at bounding box center [621, 234] width 145 height 145
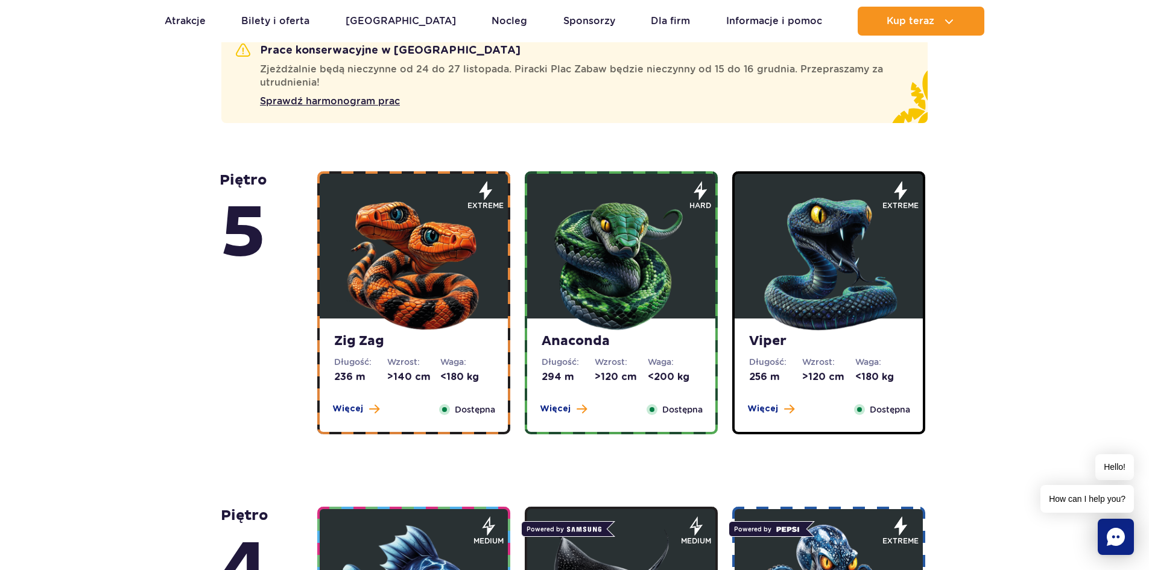
click at [623, 272] on img at bounding box center [621, 261] width 145 height 145
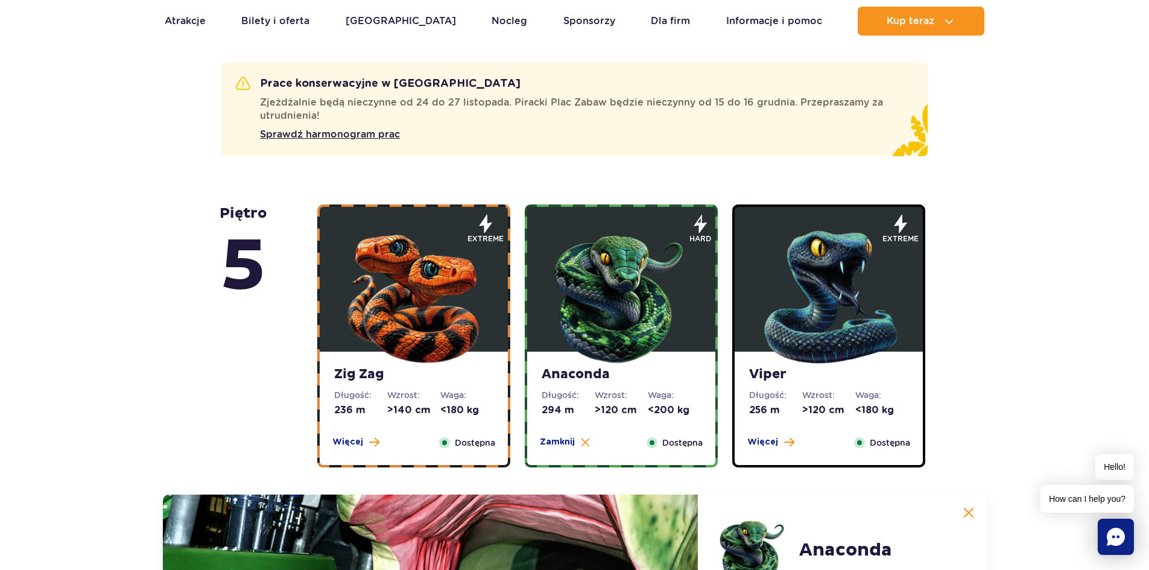
click at [389, 288] on img at bounding box center [413, 294] width 145 height 145
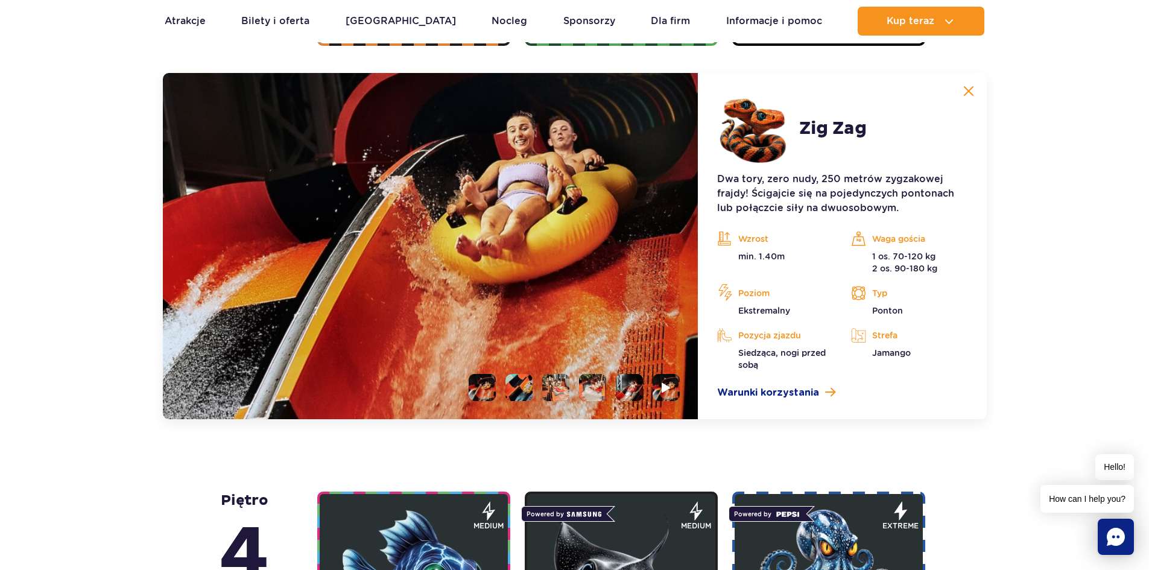
scroll to position [1108, 0]
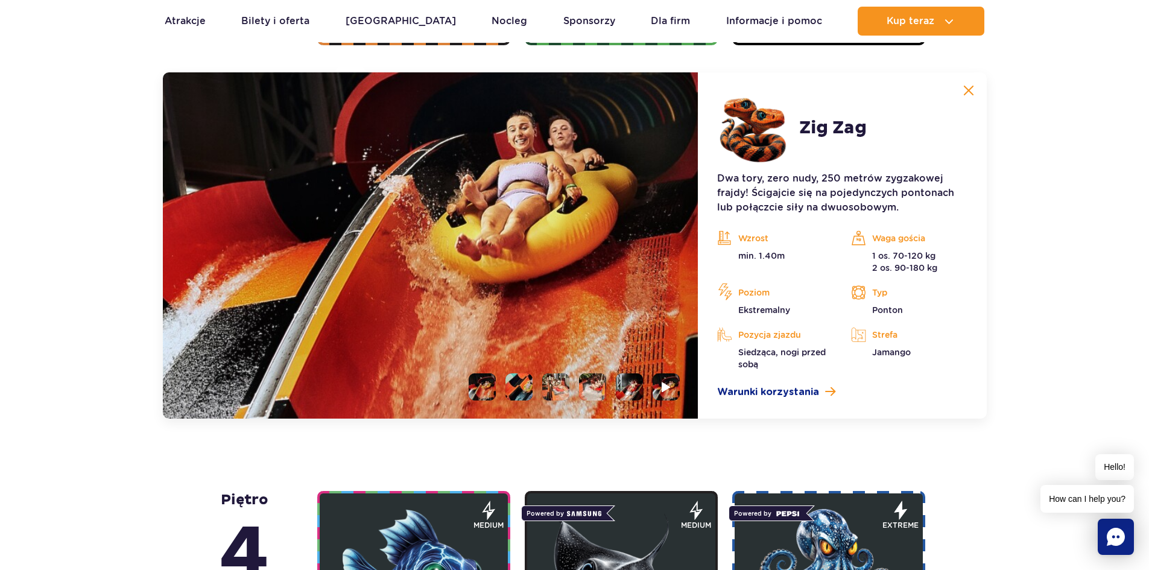
click at [544, 395] on li at bounding box center [555, 386] width 27 height 27
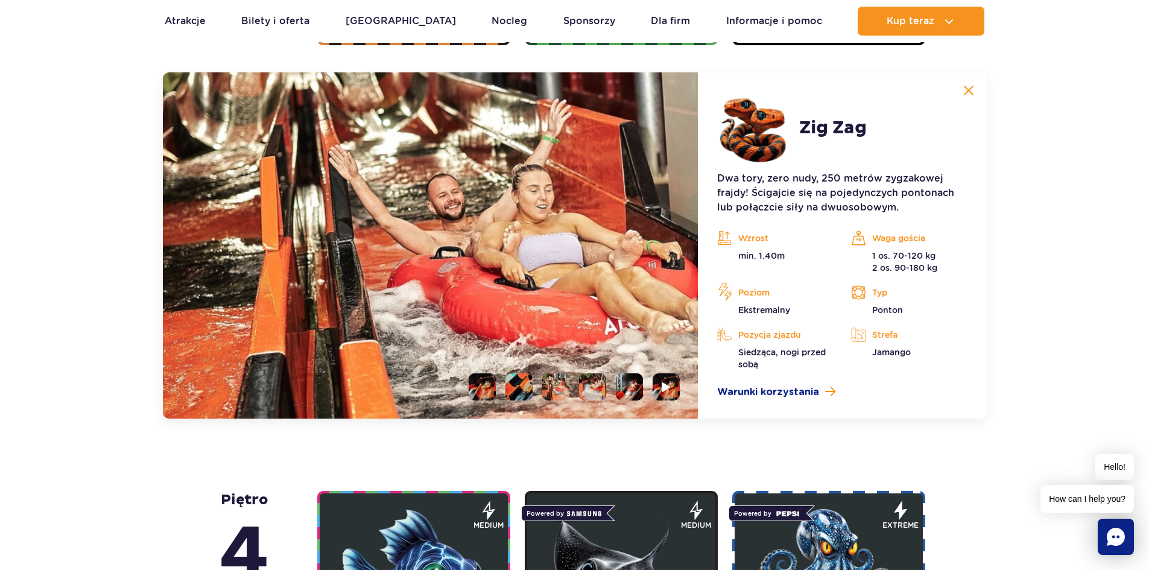
click at [563, 390] on img at bounding box center [555, 386] width 27 height 27
click at [571, 389] on ul at bounding box center [569, 386] width 221 height 27
click at [582, 386] on li at bounding box center [592, 386] width 27 height 27
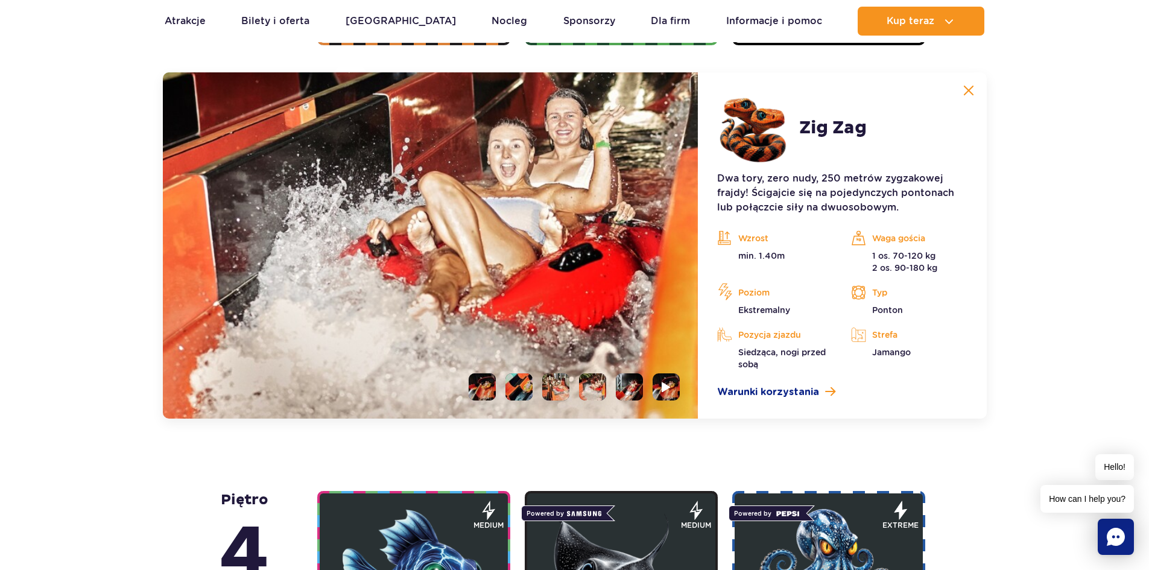
click at [623, 386] on li at bounding box center [629, 386] width 27 height 27
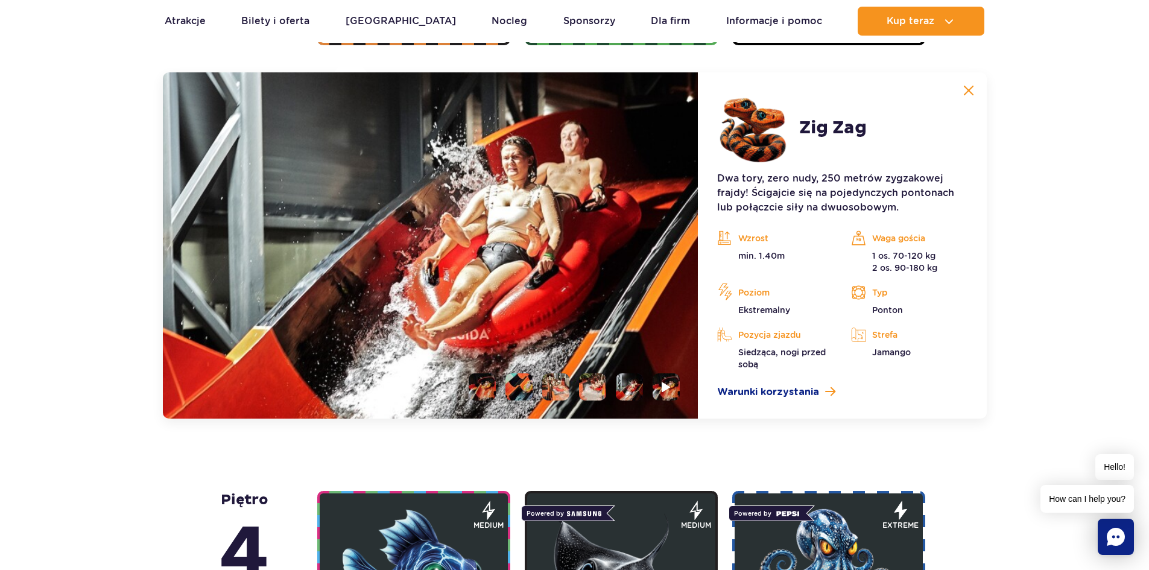
click at [648, 385] on ul at bounding box center [569, 386] width 221 height 27
click at [673, 388] on li at bounding box center [666, 386] width 27 height 27
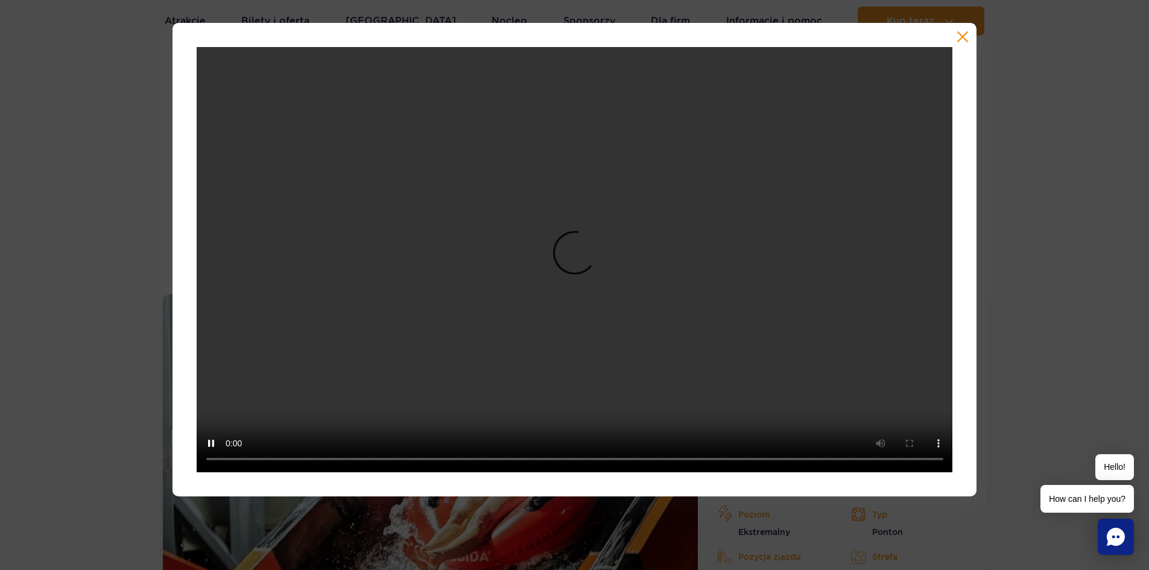
scroll to position [867, 0]
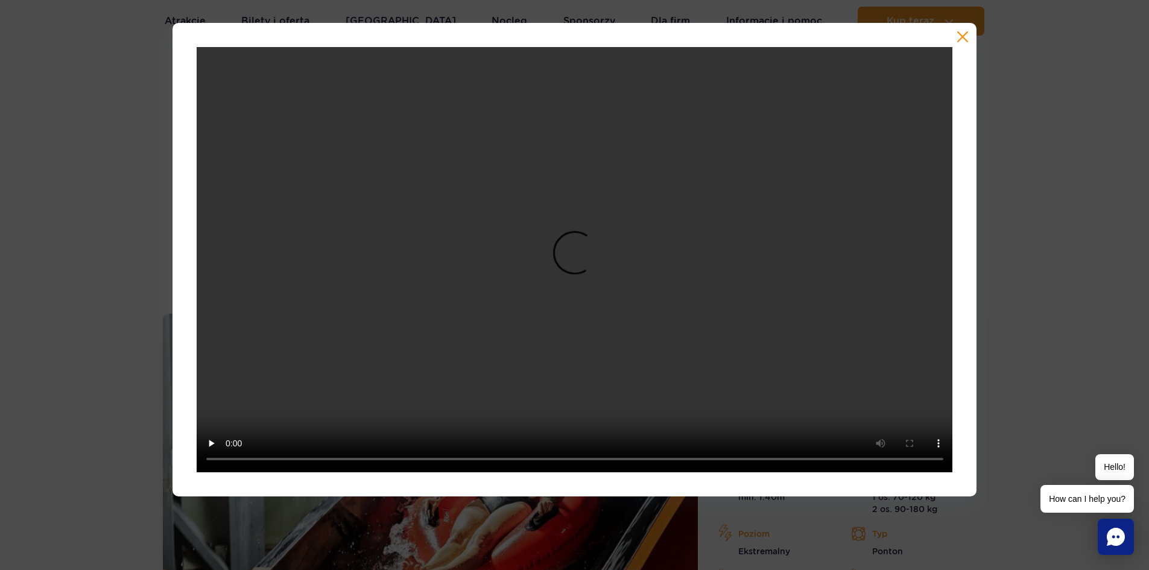
click at [1091, 242] on div at bounding box center [574, 260] width 1149 height 474
click at [962, 35] on button "button" at bounding box center [963, 37] width 12 height 12
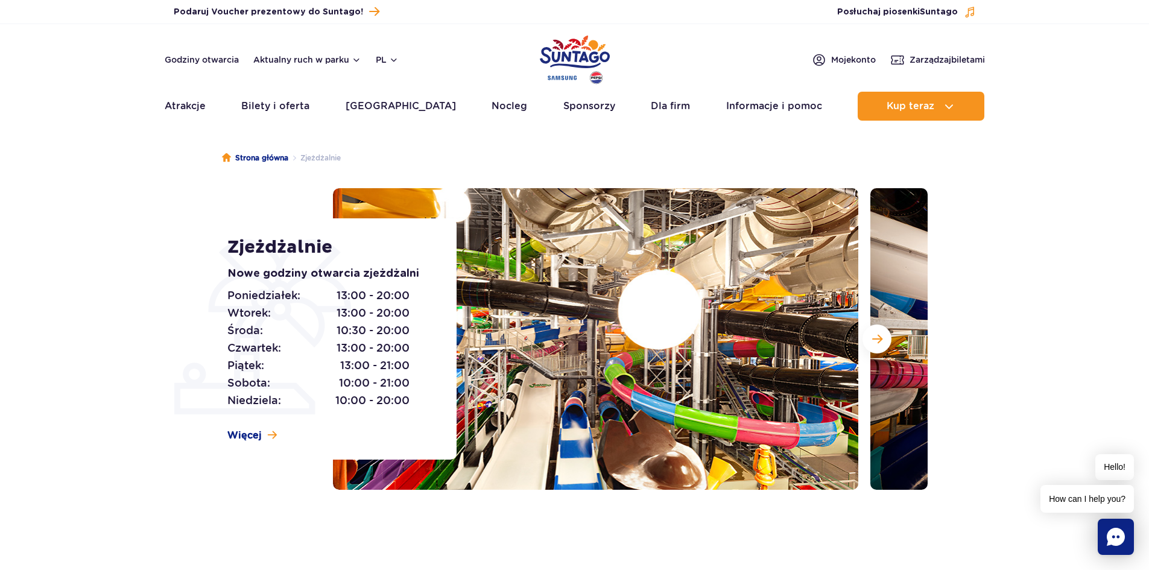
scroll to position [0, 0]
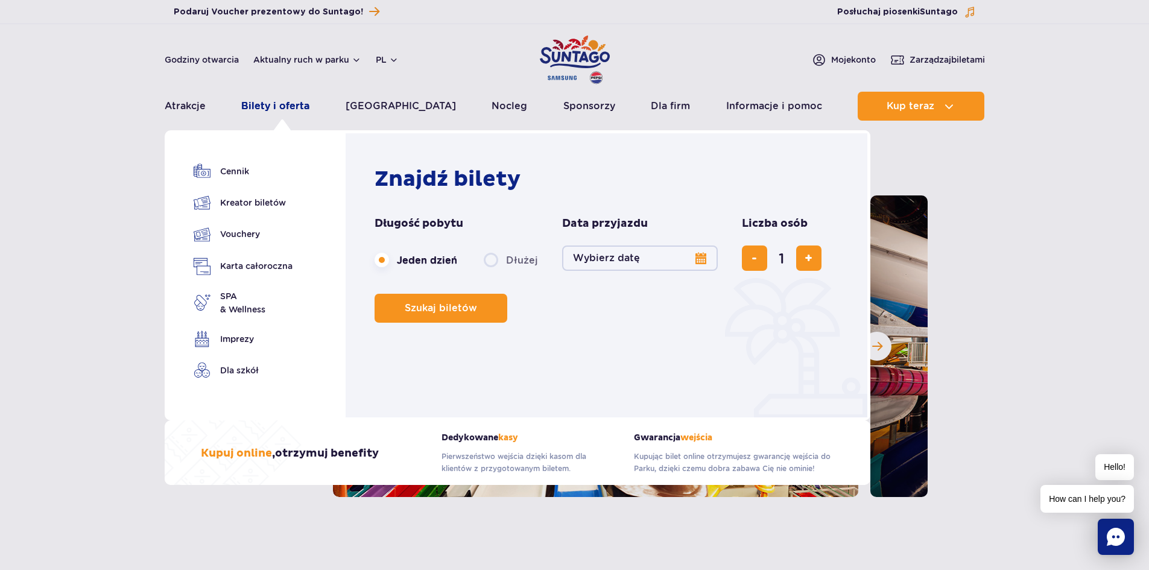
click at [283, 113] on link "Bilety i oferta" at bounding box center [275, 106] width 68 height 29
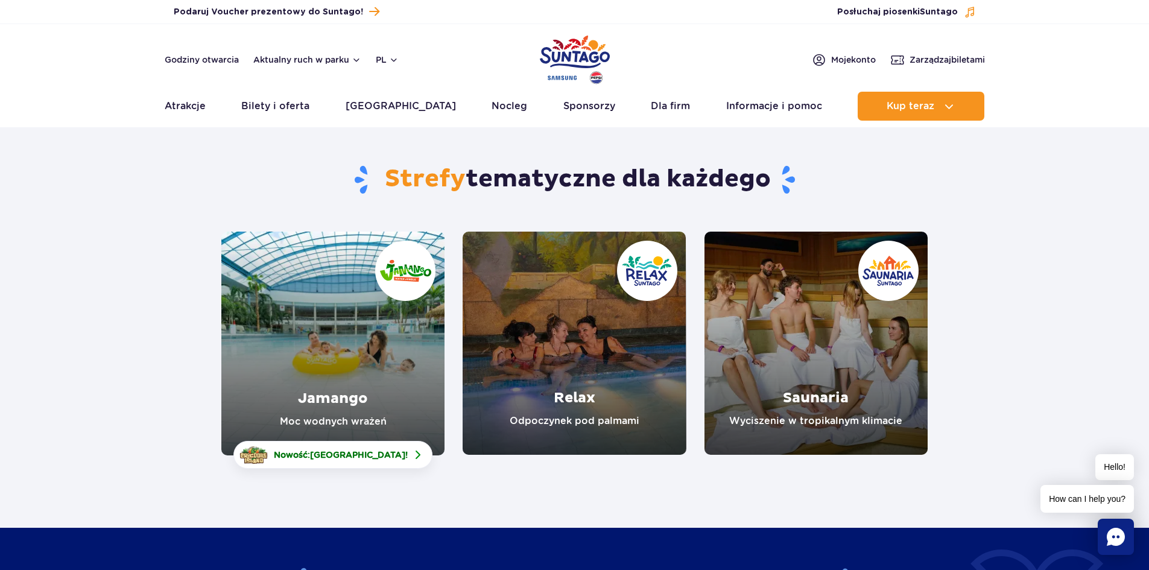
click at [345, 341] on link "Jamango" at bounding box center [332, 344] width 223 height 224
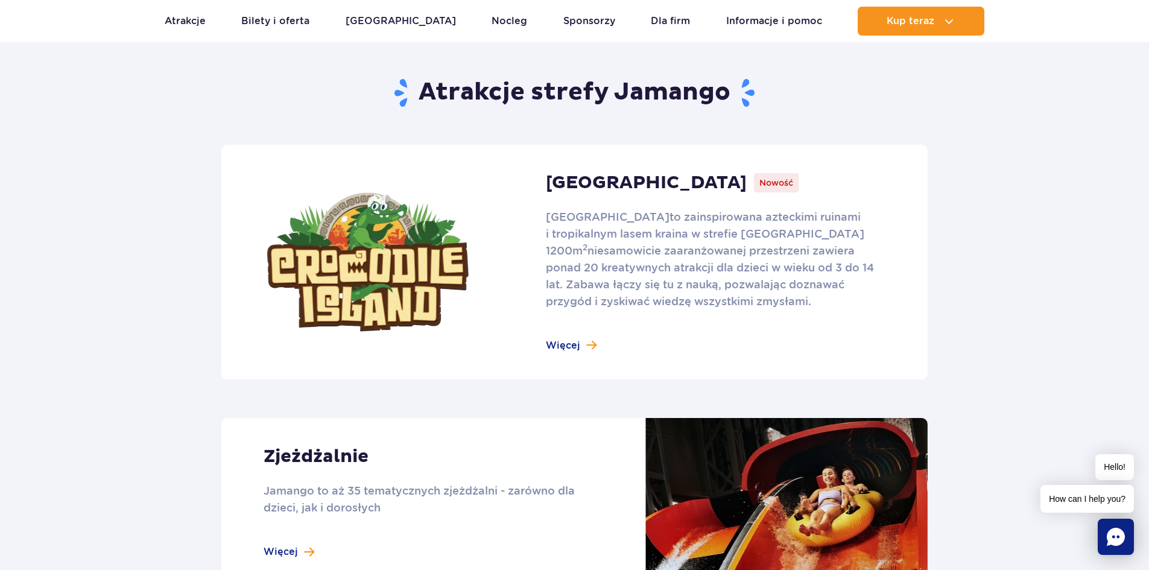
scroll to position [724, 0]
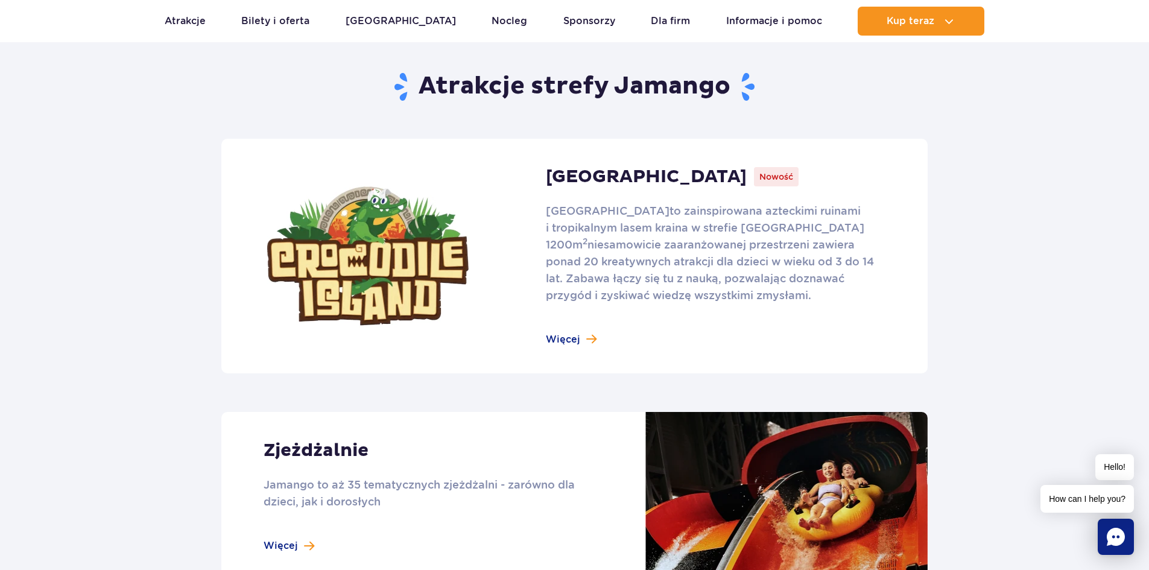
click at [557, 177] on link at bounding box center [574, 256] width 706 height 235
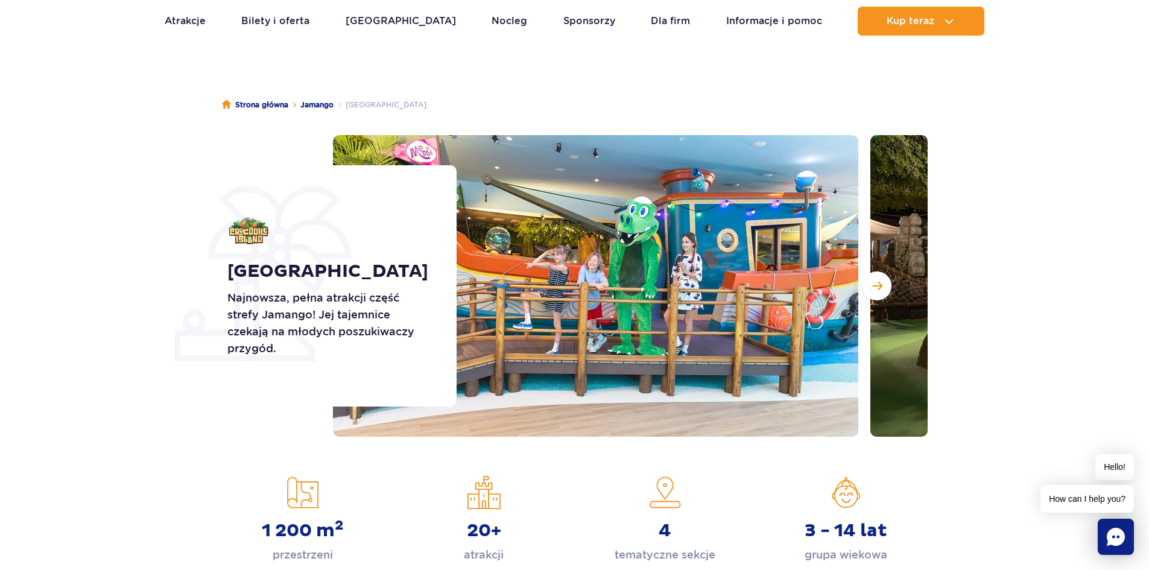
click at [870, 293] on button "Następny slajd" at bounding box center [877, 285] width 29 height 29
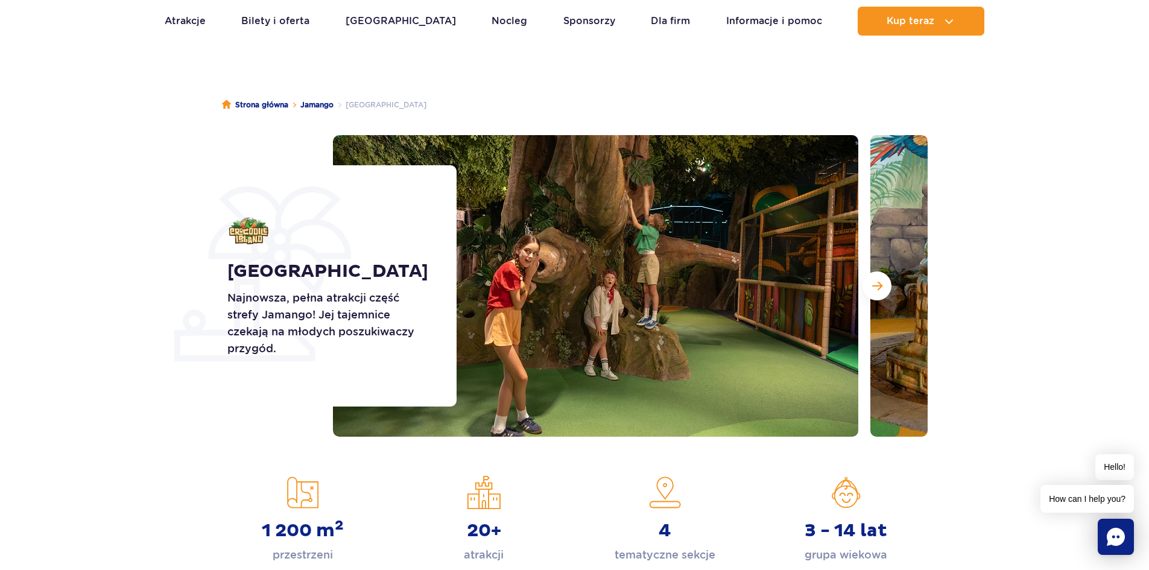
click at [870, 293] on button "Następny slajd" at bounding box center [877, 285] width 29 height 29
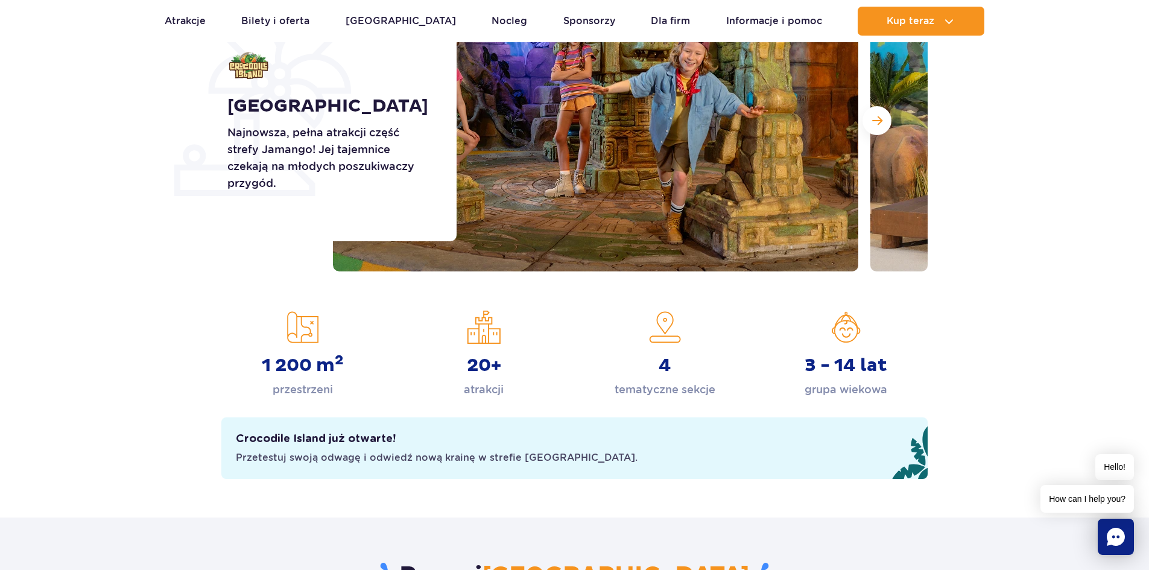
scroll to position [241, 0]
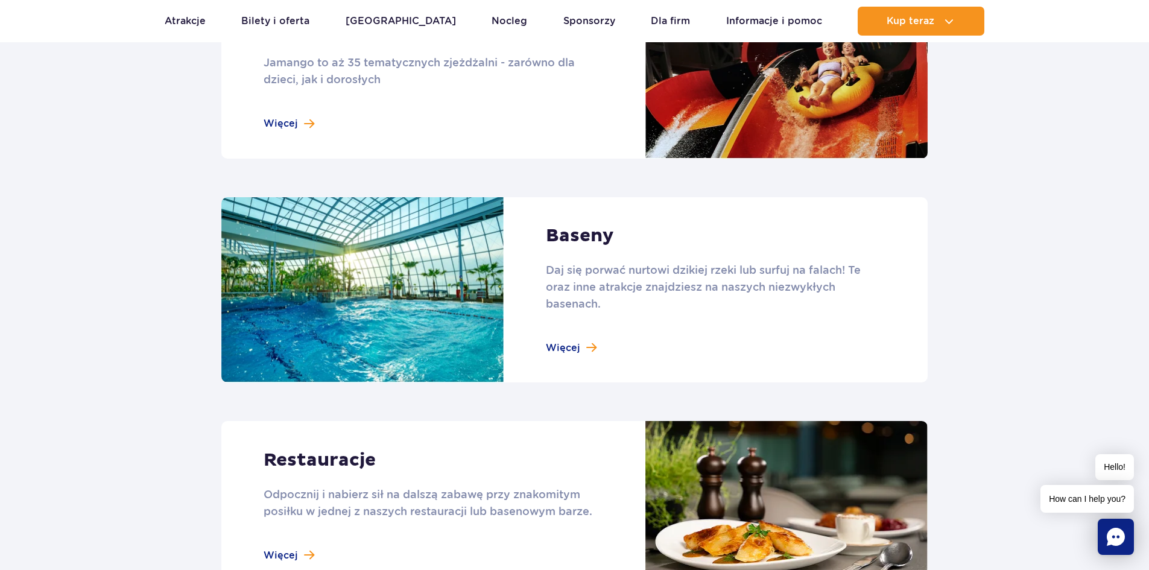
click at [587, 334] on link at bounding box center [574, 290] width 706 height 186
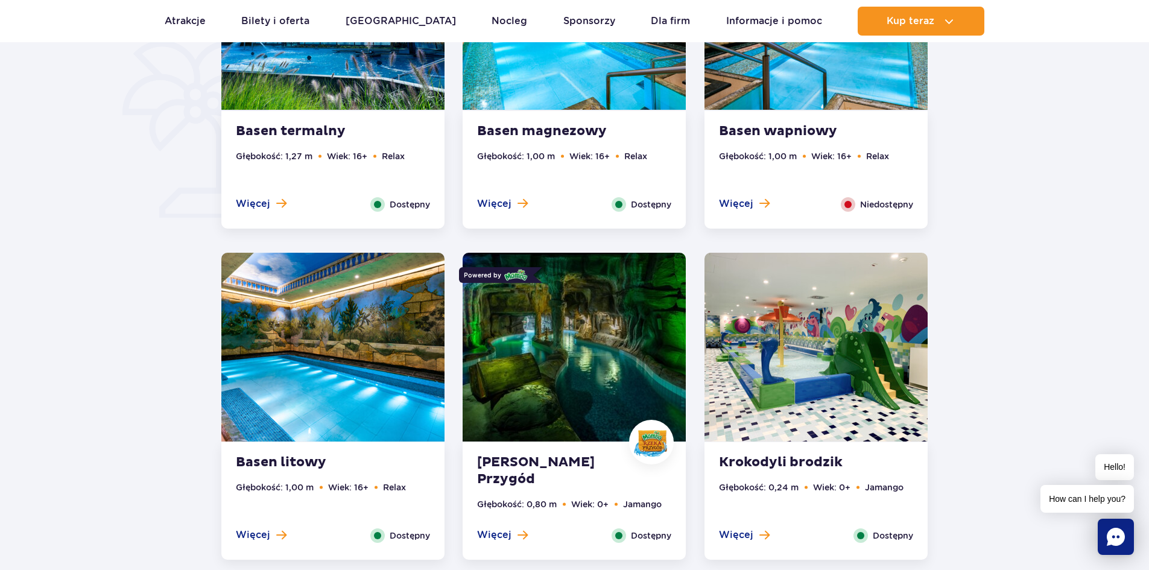
scroll to position [905, 0]
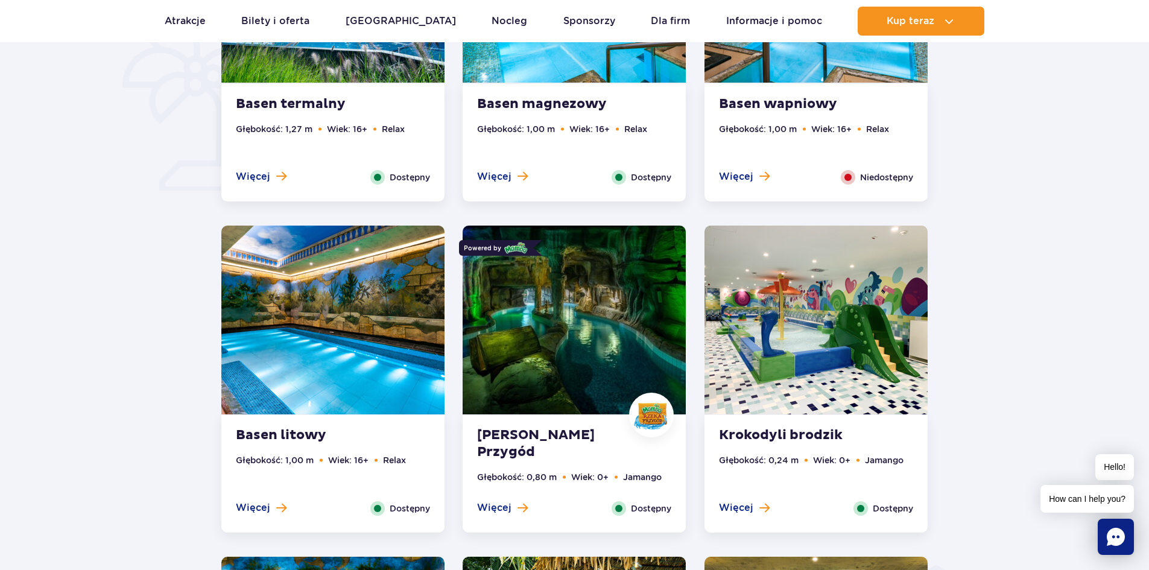
click at [813, 381] on img at bounding box center [816, 320] width 223 height 189
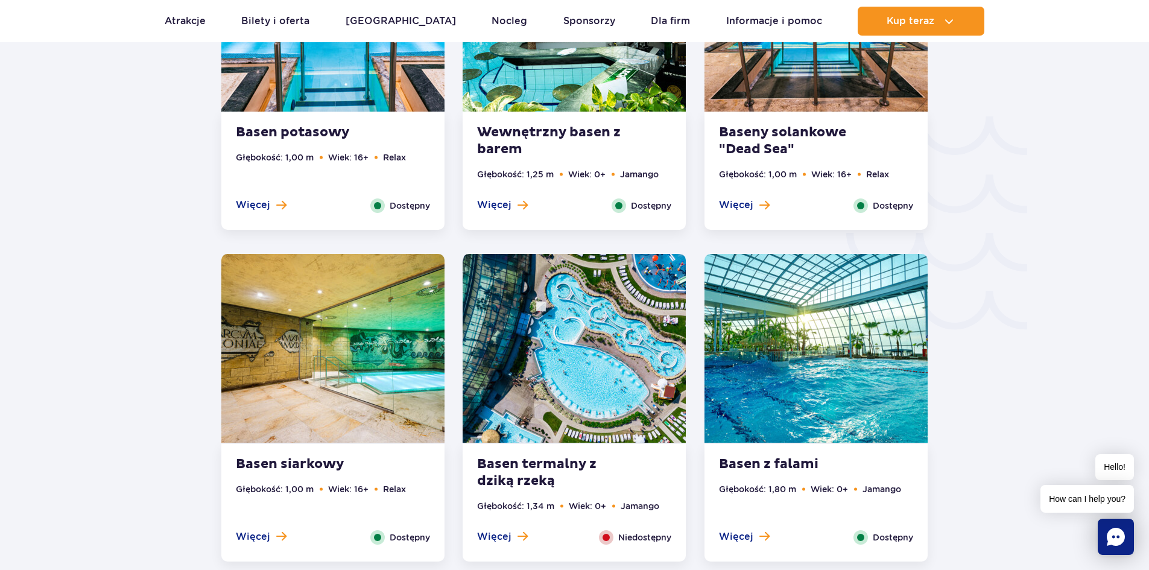
scroll to position [1996, 0]
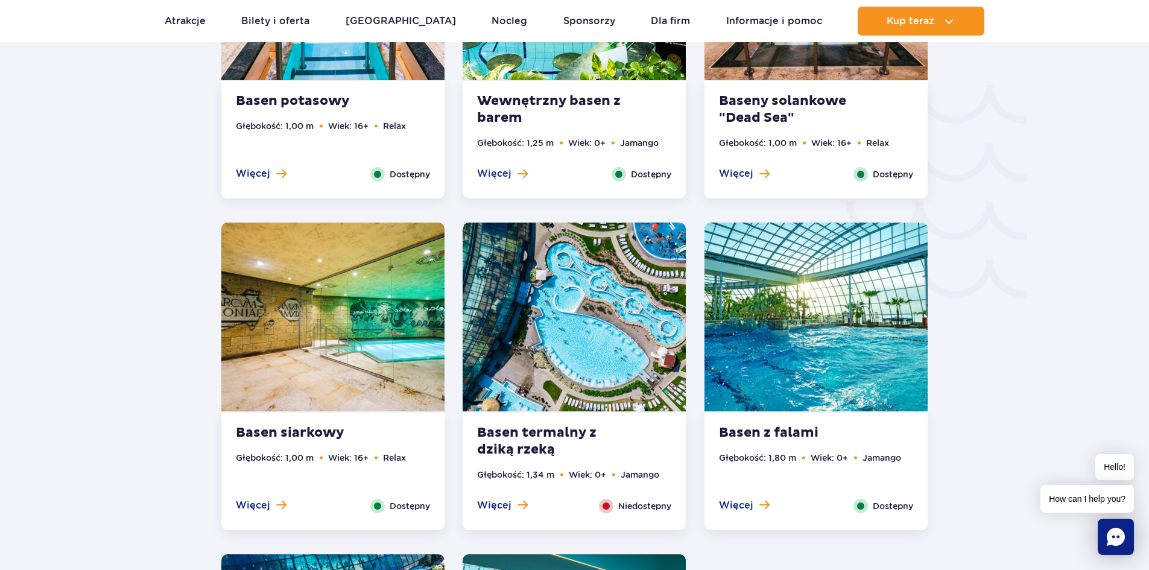
click at [402, 358] on img at bounding box center [332, 317] width 223 height 189
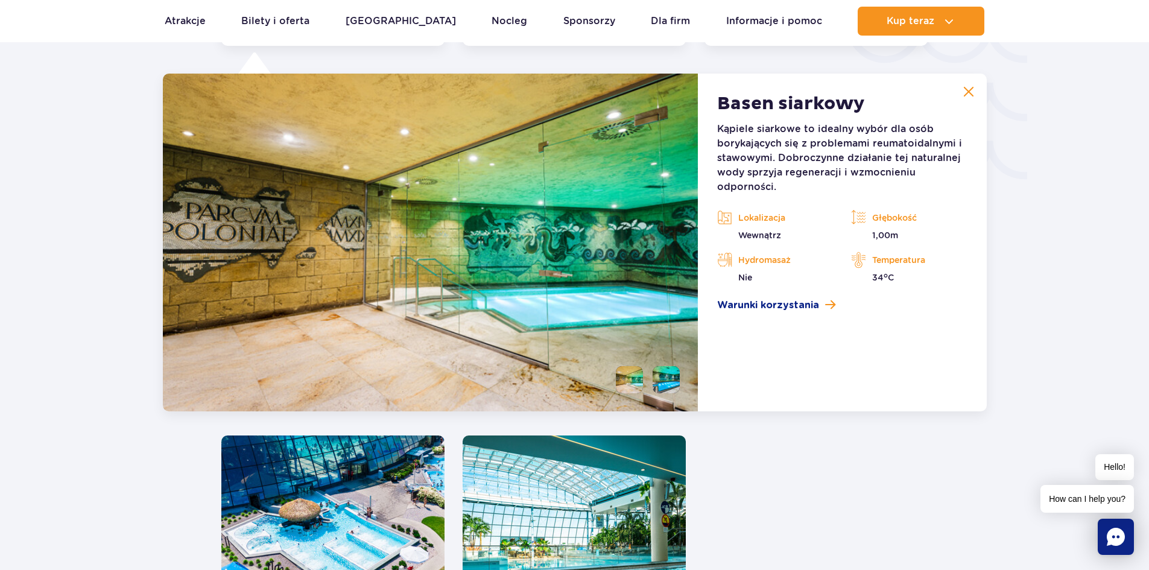
scroll to position [2116, 0]
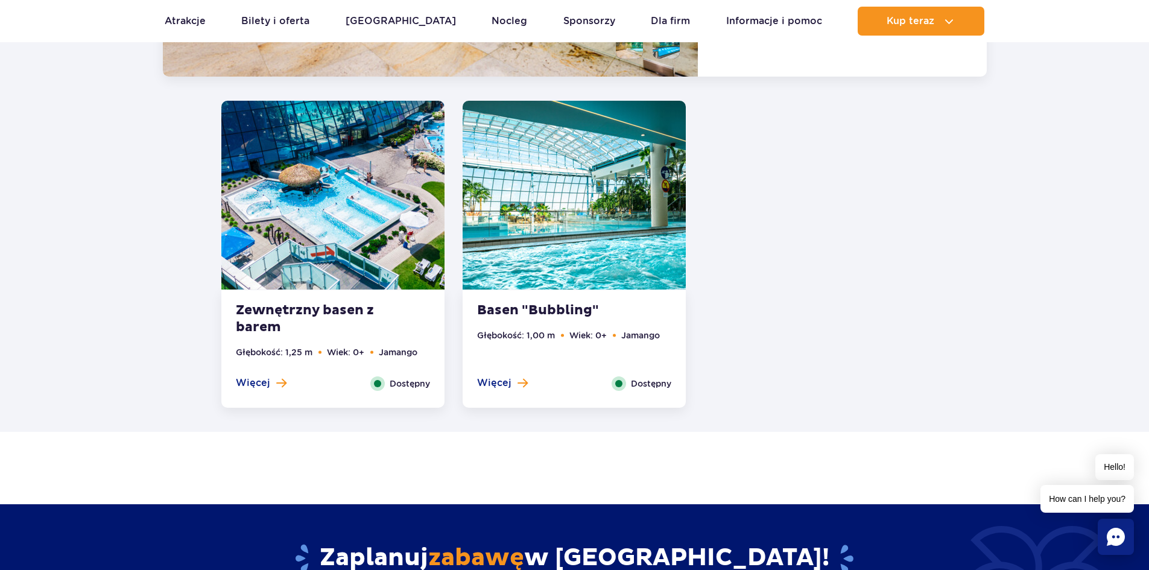
scroll to position [2418, 0]
